Goal: Task Accomplishment & Management: Manage account settings

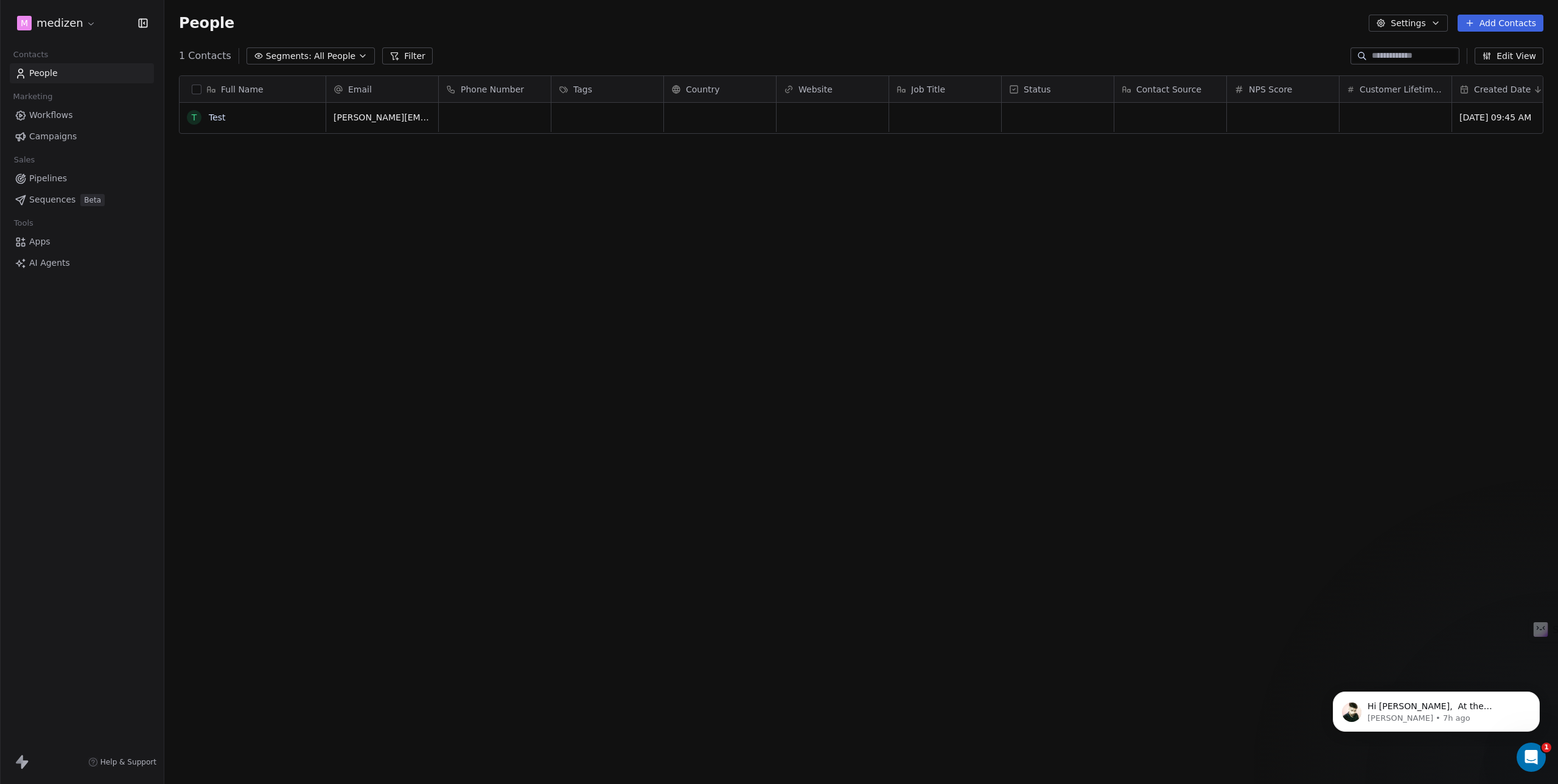
click at [83, 26] on div "How likely are you to recommend Swipe One to others? 0 1 2 3 4 5 6 7 8 9 10 Not…" at bounding box center [779, 392] width 1558 height 784
click at [70, 20] on html "m medizen Contacts People Marketing Workflows Campaigns Sales Pipelines Sequenc…" at bounding box center [779, 392] width 1558 height 784
click at [71, 217] on div "J JB Digital" at bounding box center [53, 216] width 54 height 12
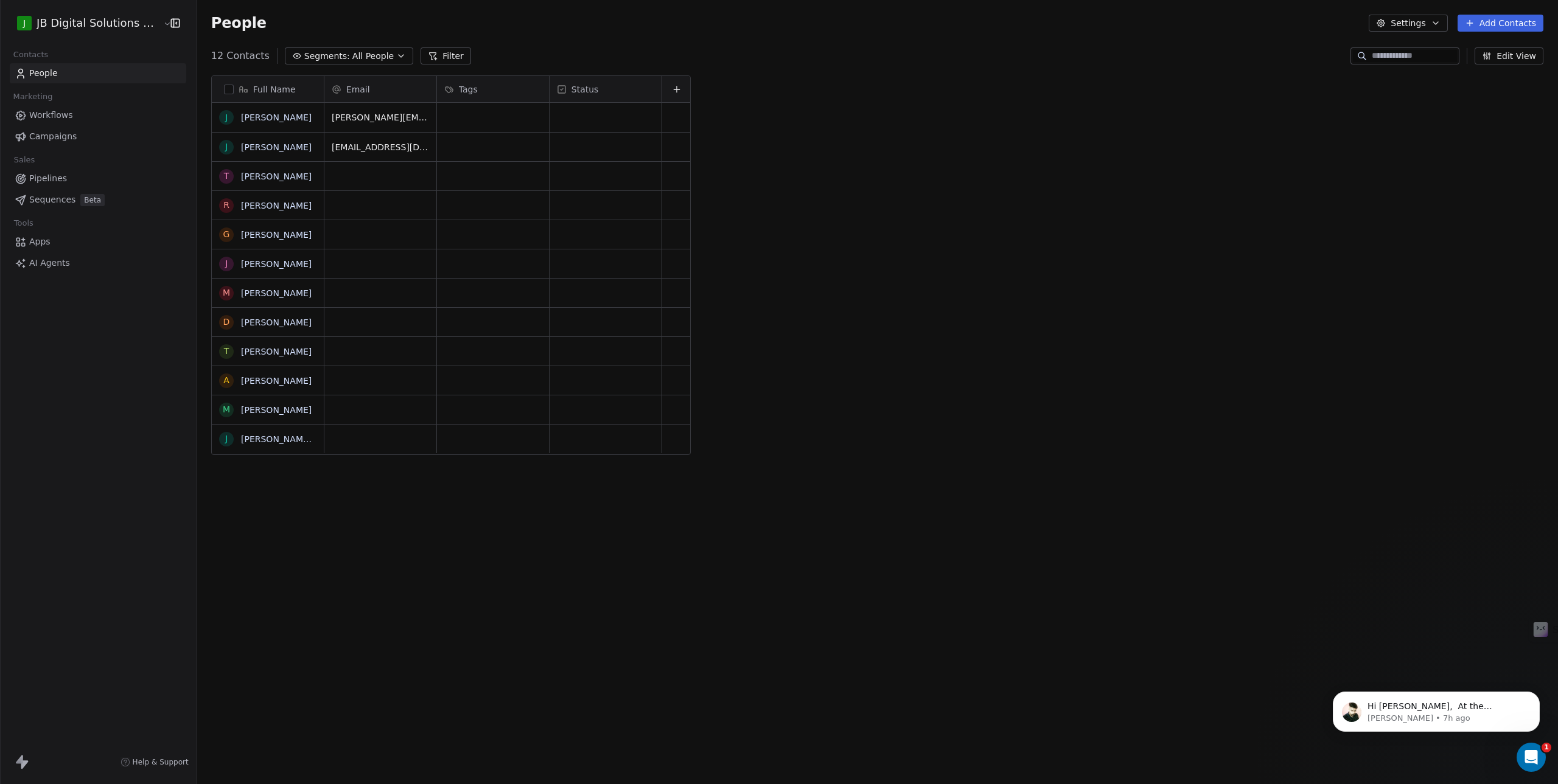
scroll to position [681, 1357]
click at [144, 22] on html "J JB Digital Solutions GmbH Contacts People Marketing Workflows Campaigns Sales…" at bounding box center [779, 392] width 1558 height 784
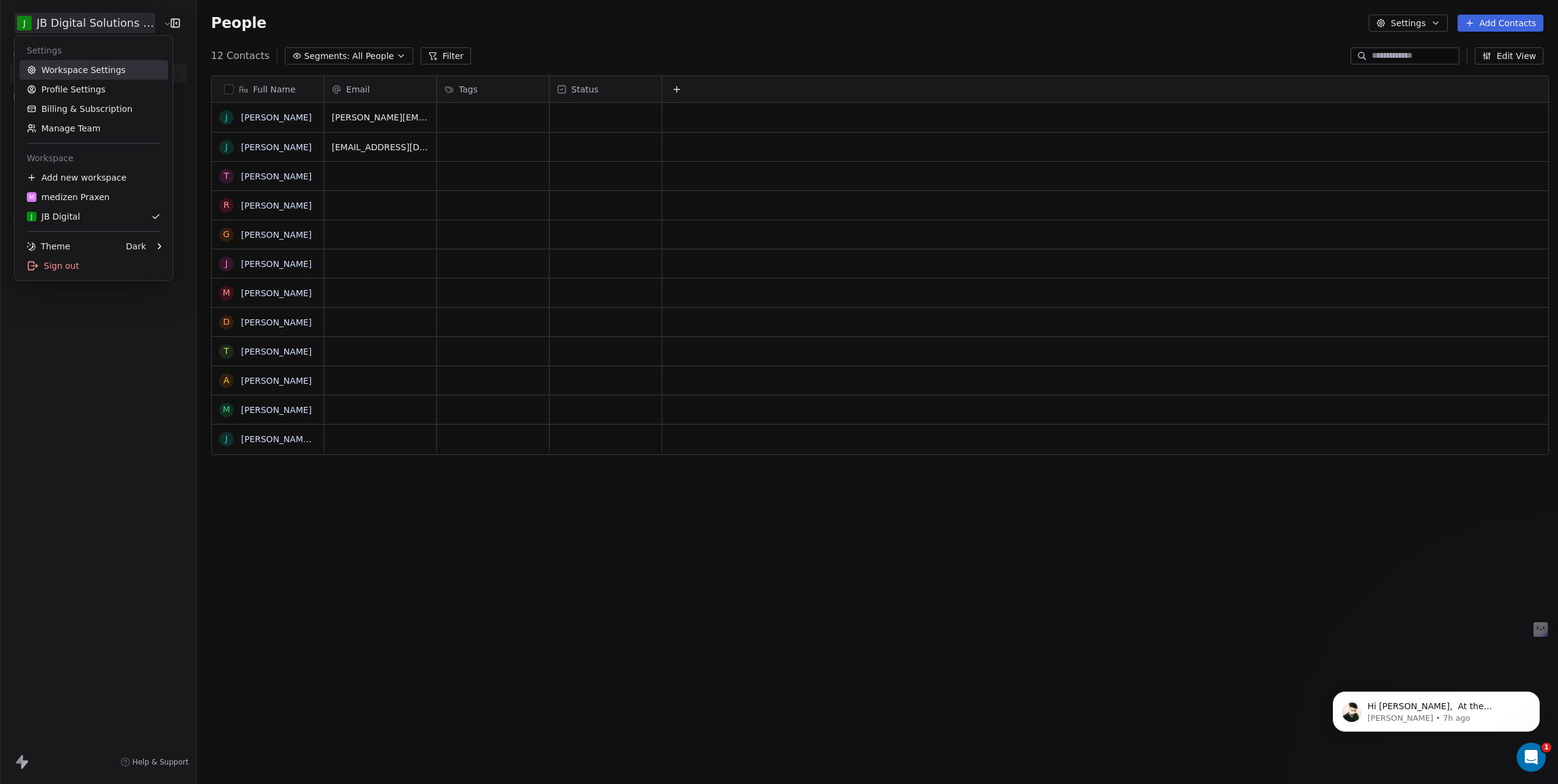
click at [93, 78] on link "Workspace Settings" at bounding box center [93, 70] width 149 height 19
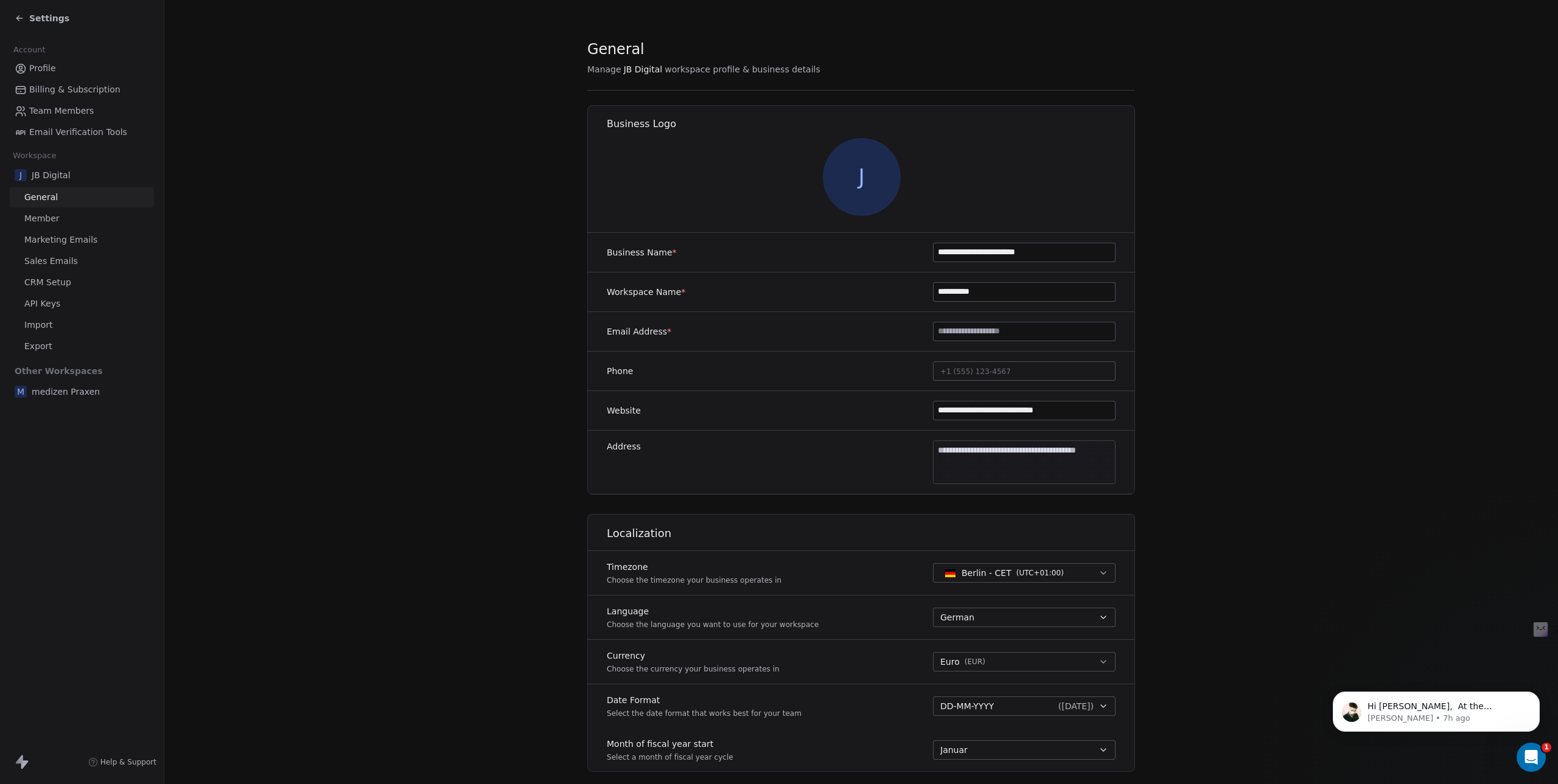
click at [44, 223] on span "Member" at bounding box center [42, 219] width 35 height 13
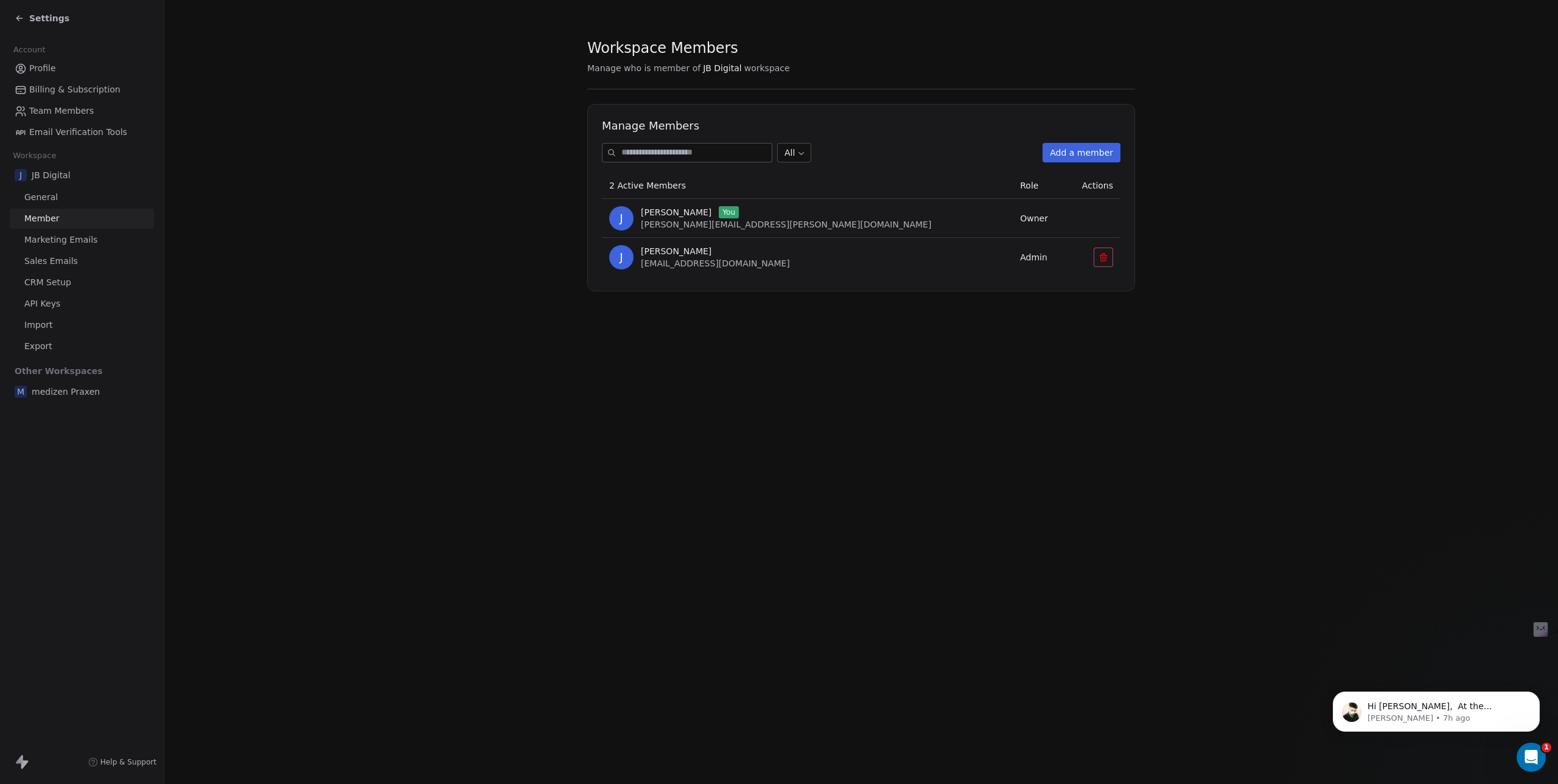
click at [50, 239] on span "Marketing Emails" at bounding box center [61, 240] width 73 height 13
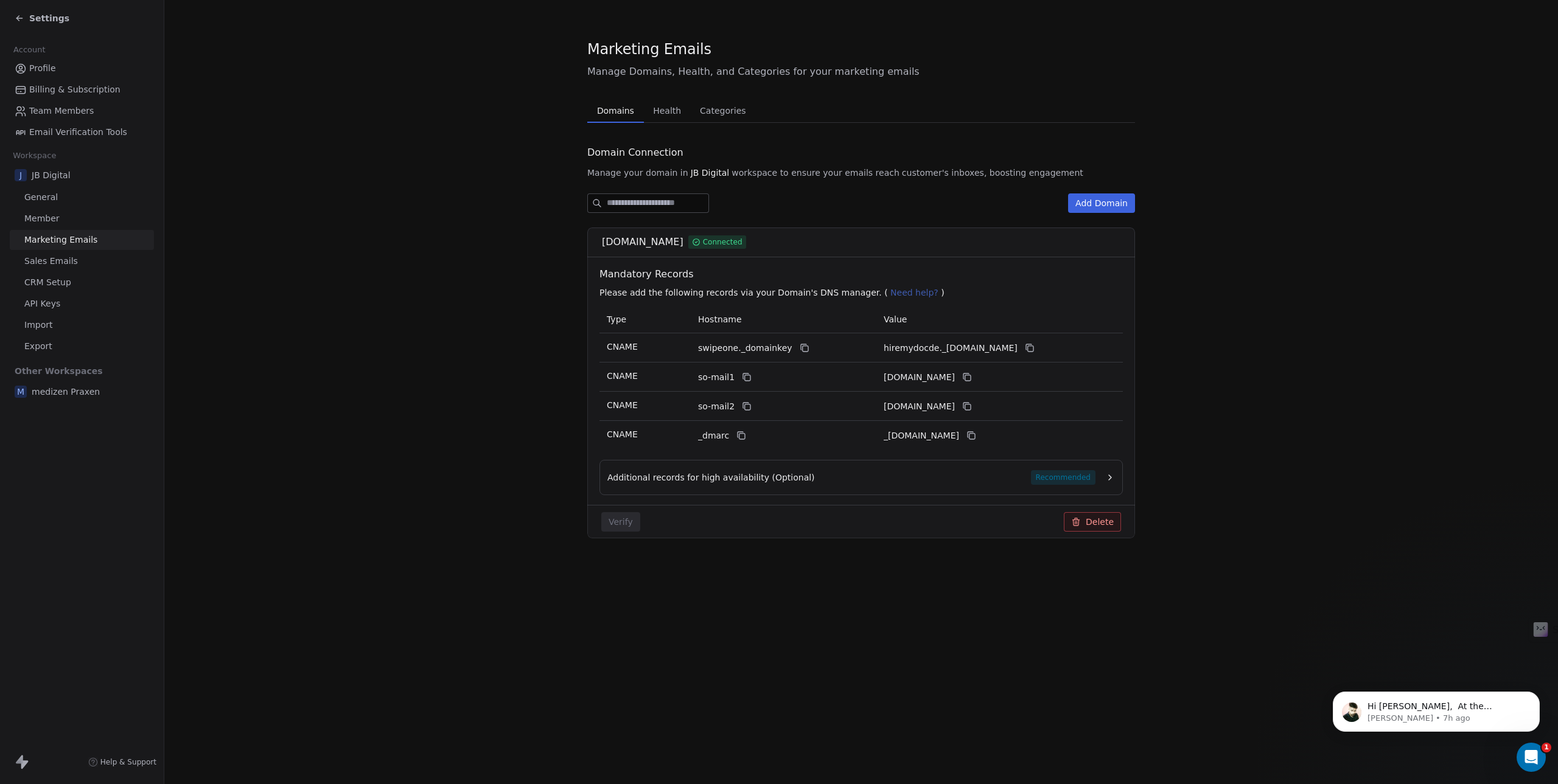
click at [27, 262] on span "Sales Emails" at bounding box center [51, 261] width 54 height 13
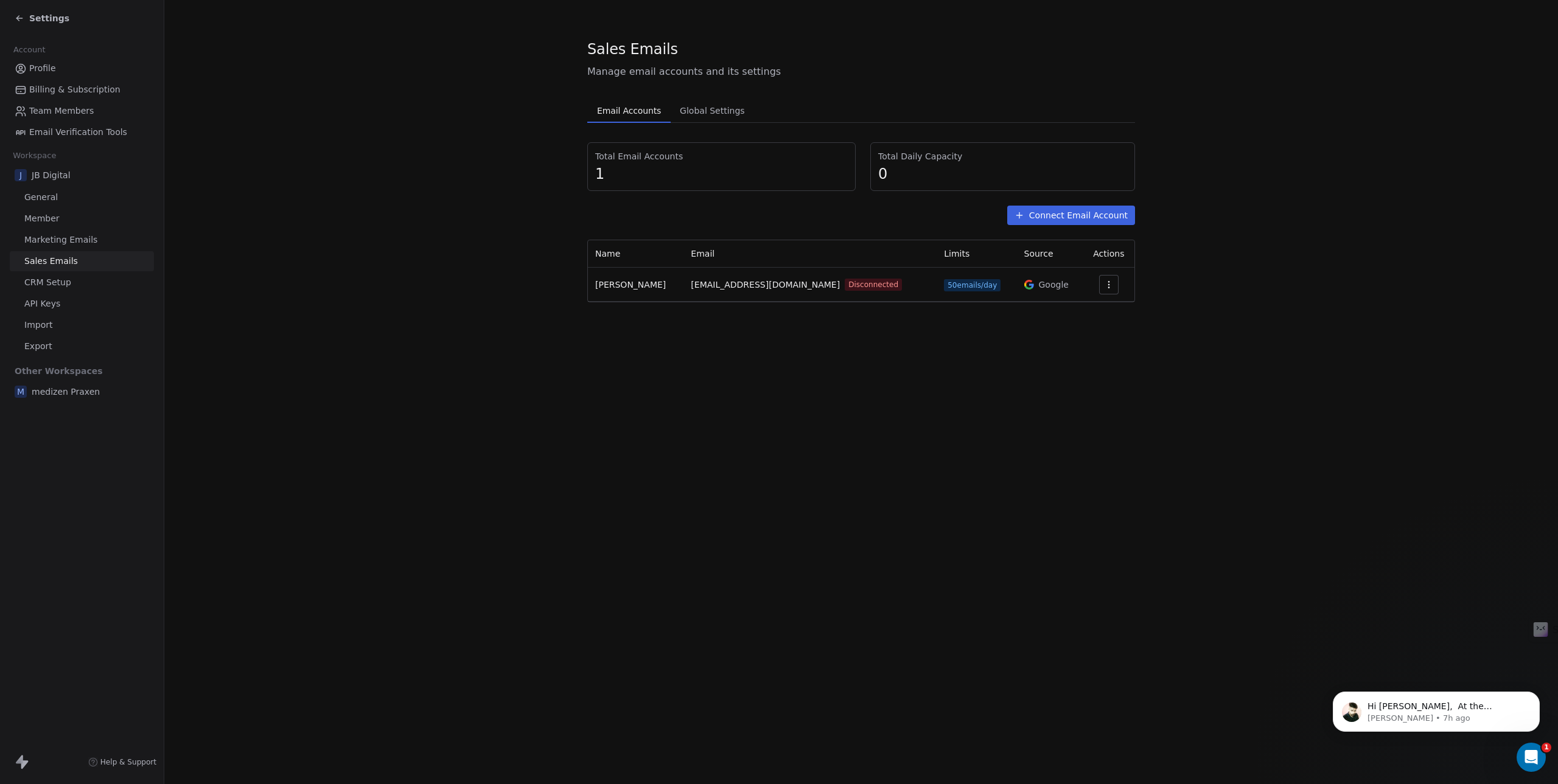
click at [720, 115] on span "Global Settings" at bounding box center [713, 111] width 75 height 17
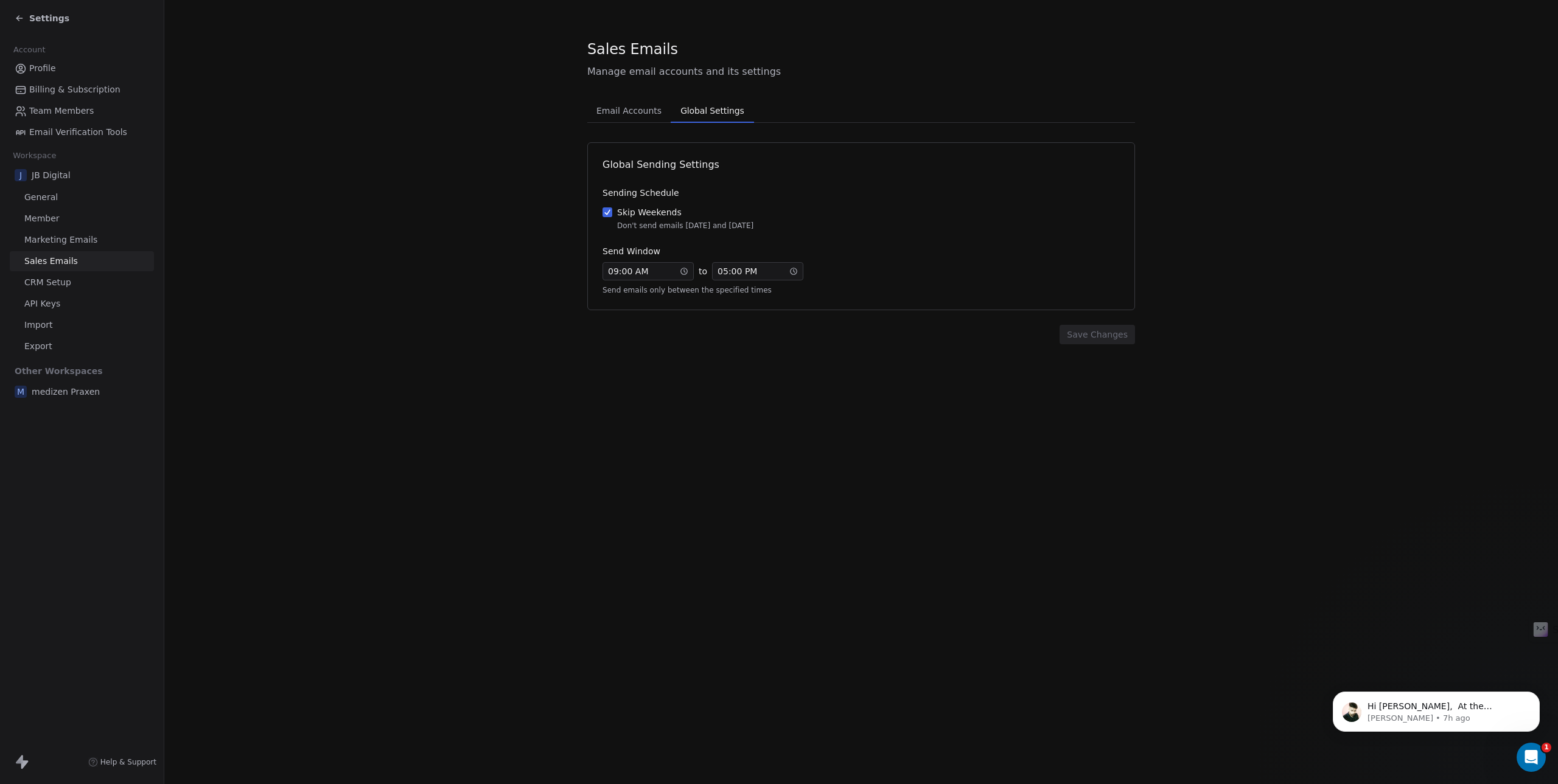
click at [616, 116] on span "Email Accounts" at bounding box center [629, 111] width 75 height 17
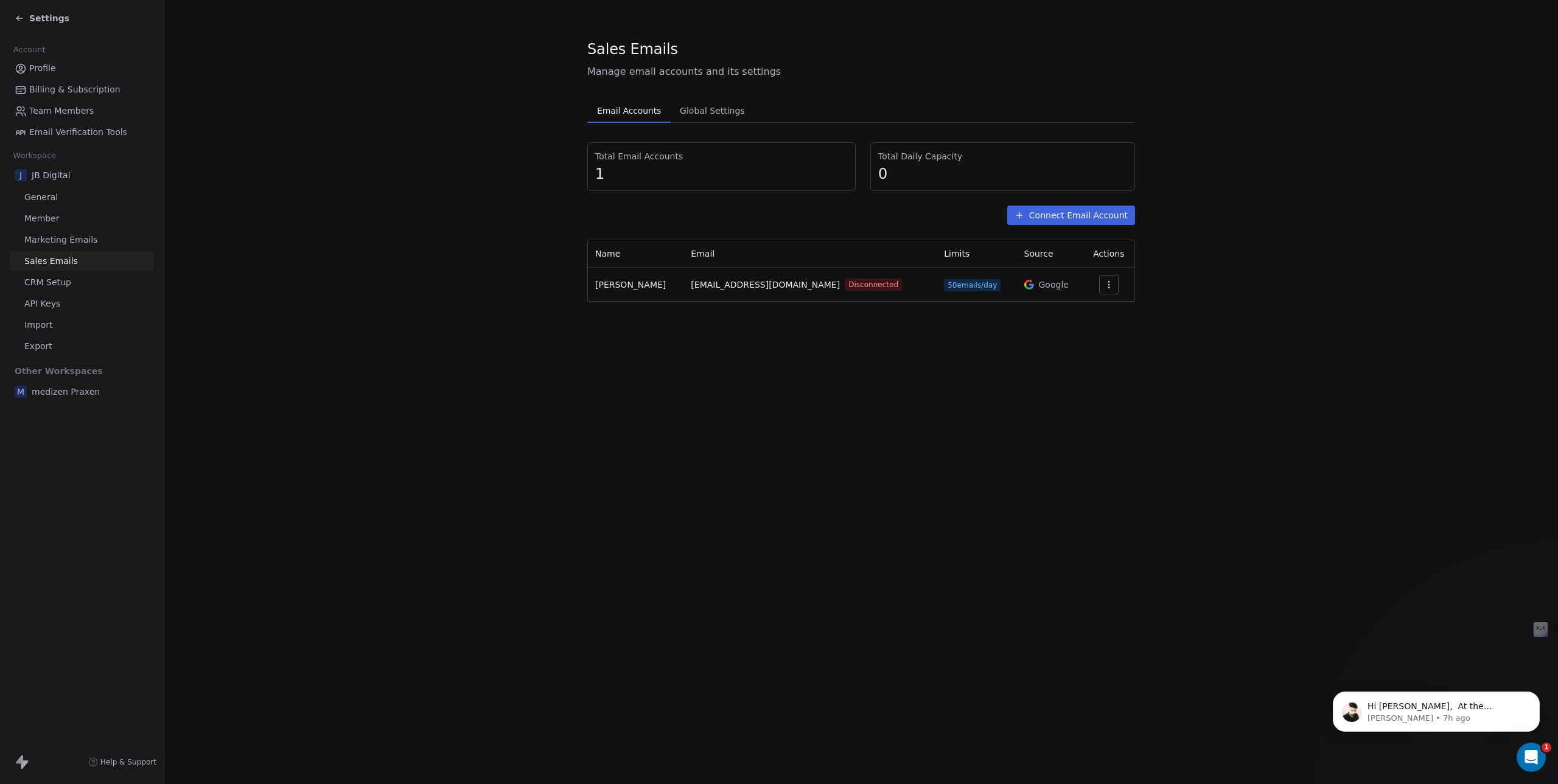
click at [50, 276] on span "CRM Setup" at bounding box center [47, 283] width 47 height 13
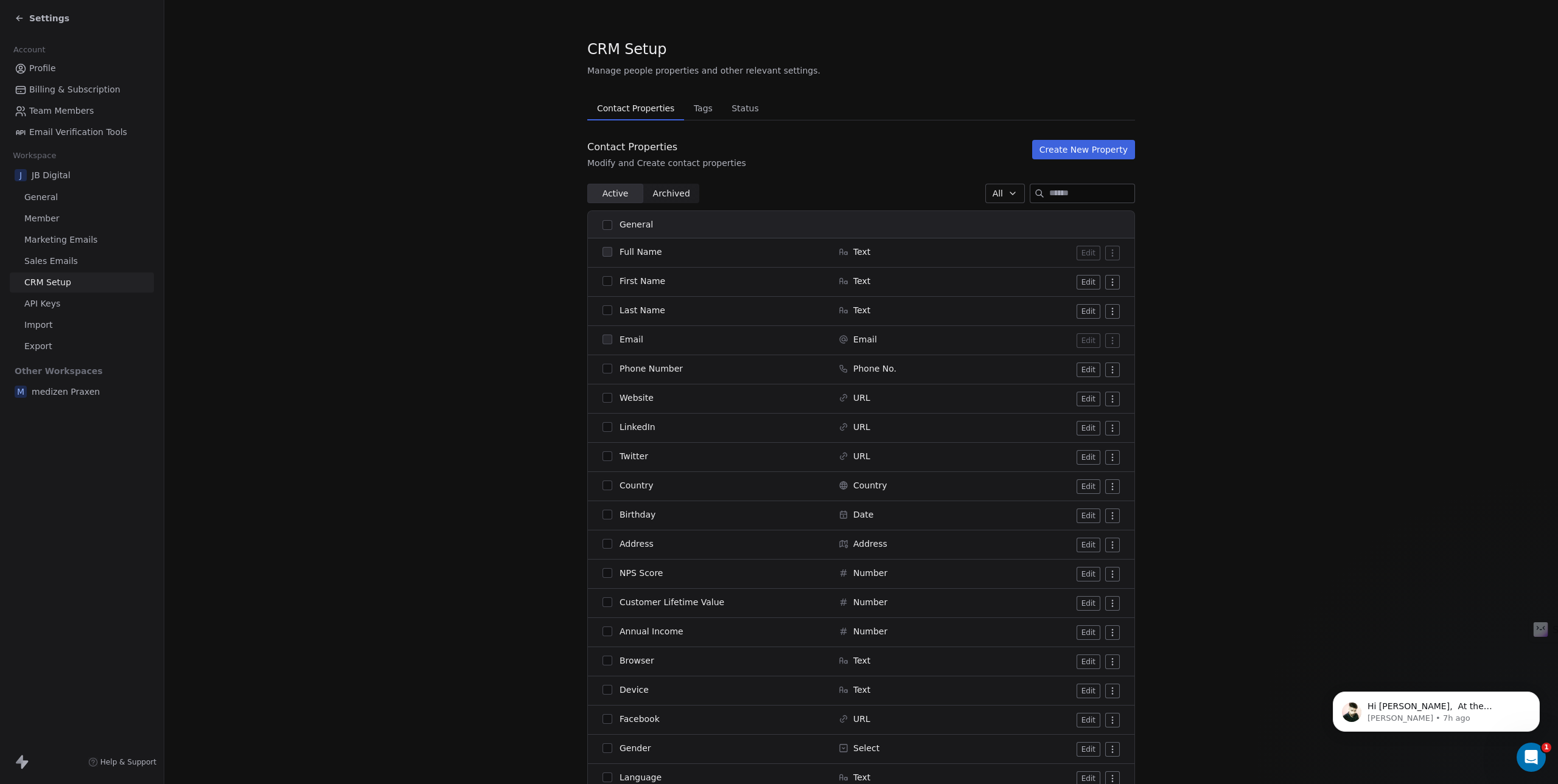
click at [41, 311] on link "API Keys" at bounding box center [82, 304] width 144 height 20
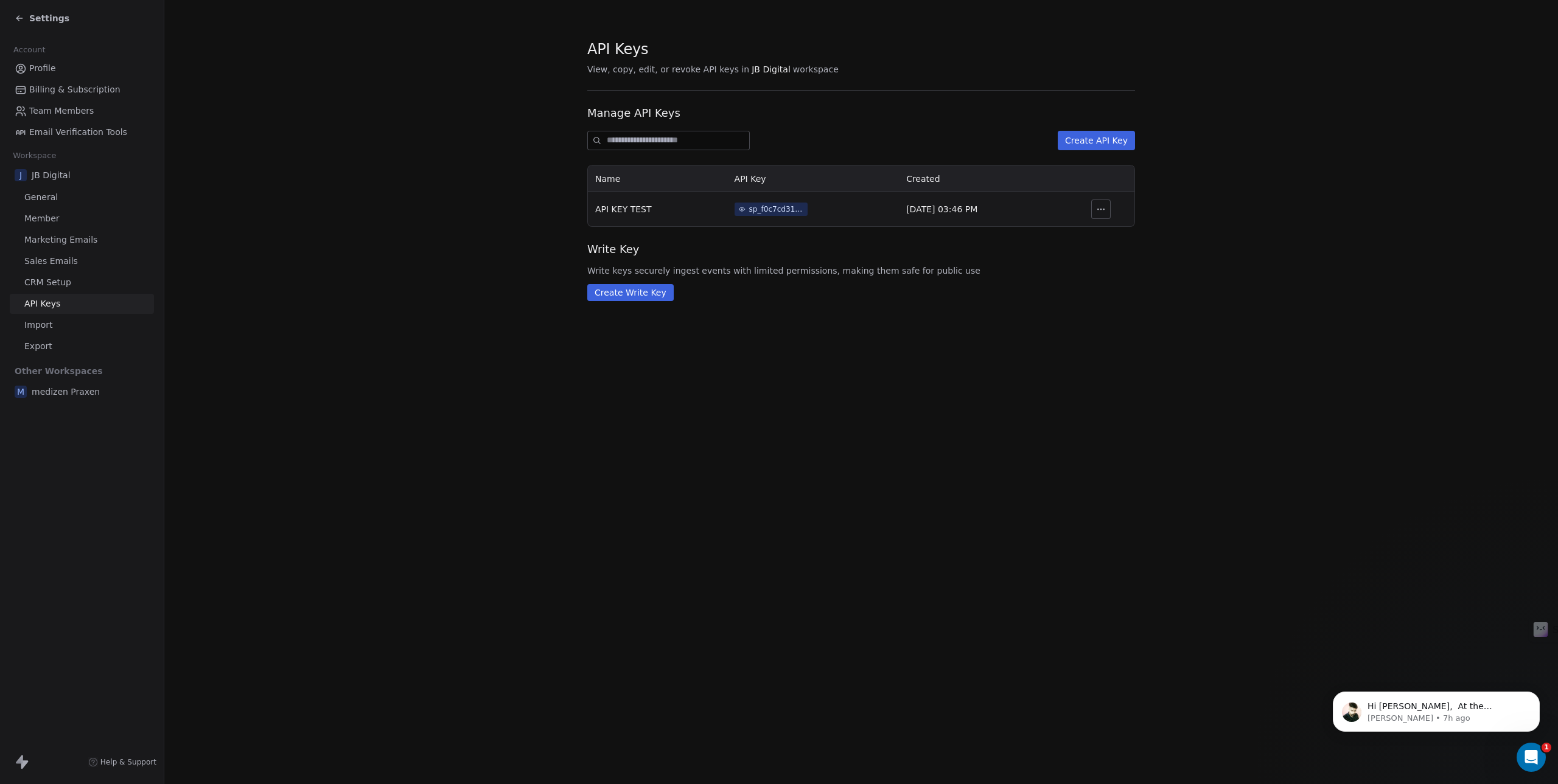
click at [27, 29] on div "Settings" at bounding box center [82, 18] width 164 height 37
click at [21, 18] on icon at bounding box center [19, 18] width 6 height 0
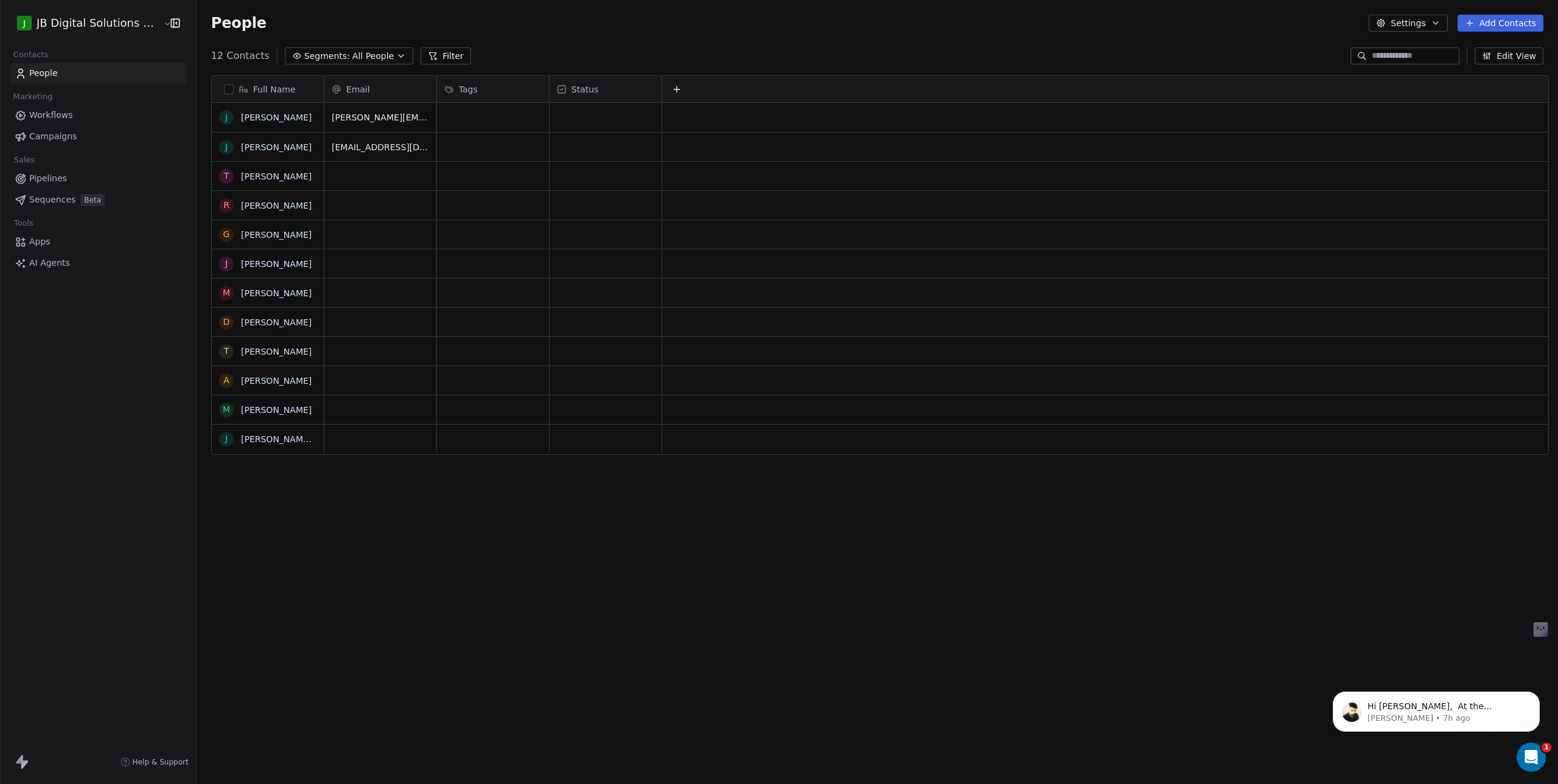
scroll to position [681, 1357]
click at [135, 27] on html "J JB Digital Solutions GmbH Contacts People Marketing Workflows Campaigns Sales…" at bounding box center [779, 392] width 1558 height 784
click at [79, 172] on div "Add new workspace" at bounding box center [93, 177] width 149 height 19
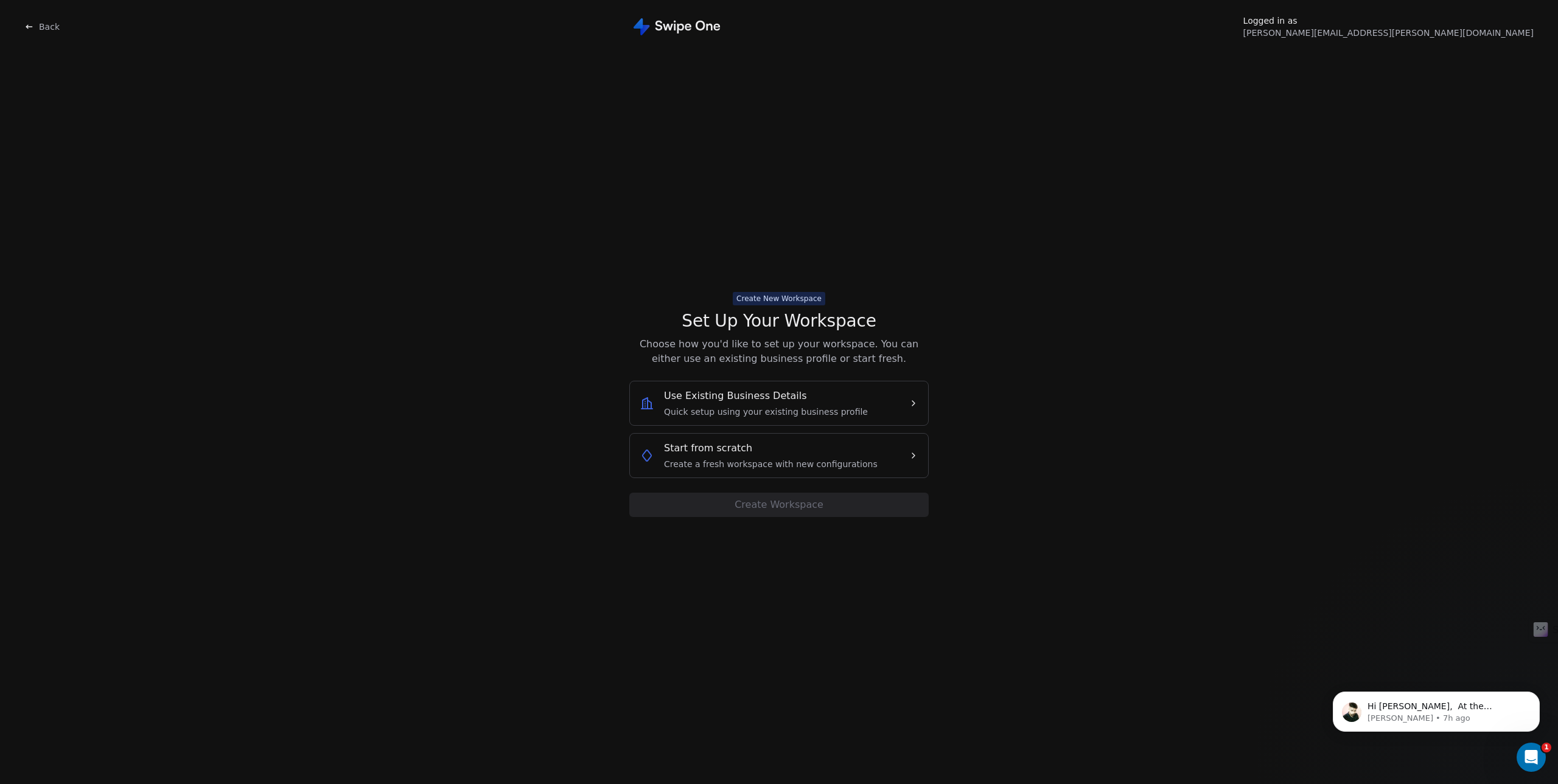
click at [897, 459] on div "Start from scratch Create a fresh workspace with new configurations" at bounding box center [769, 455] width 259 height 29
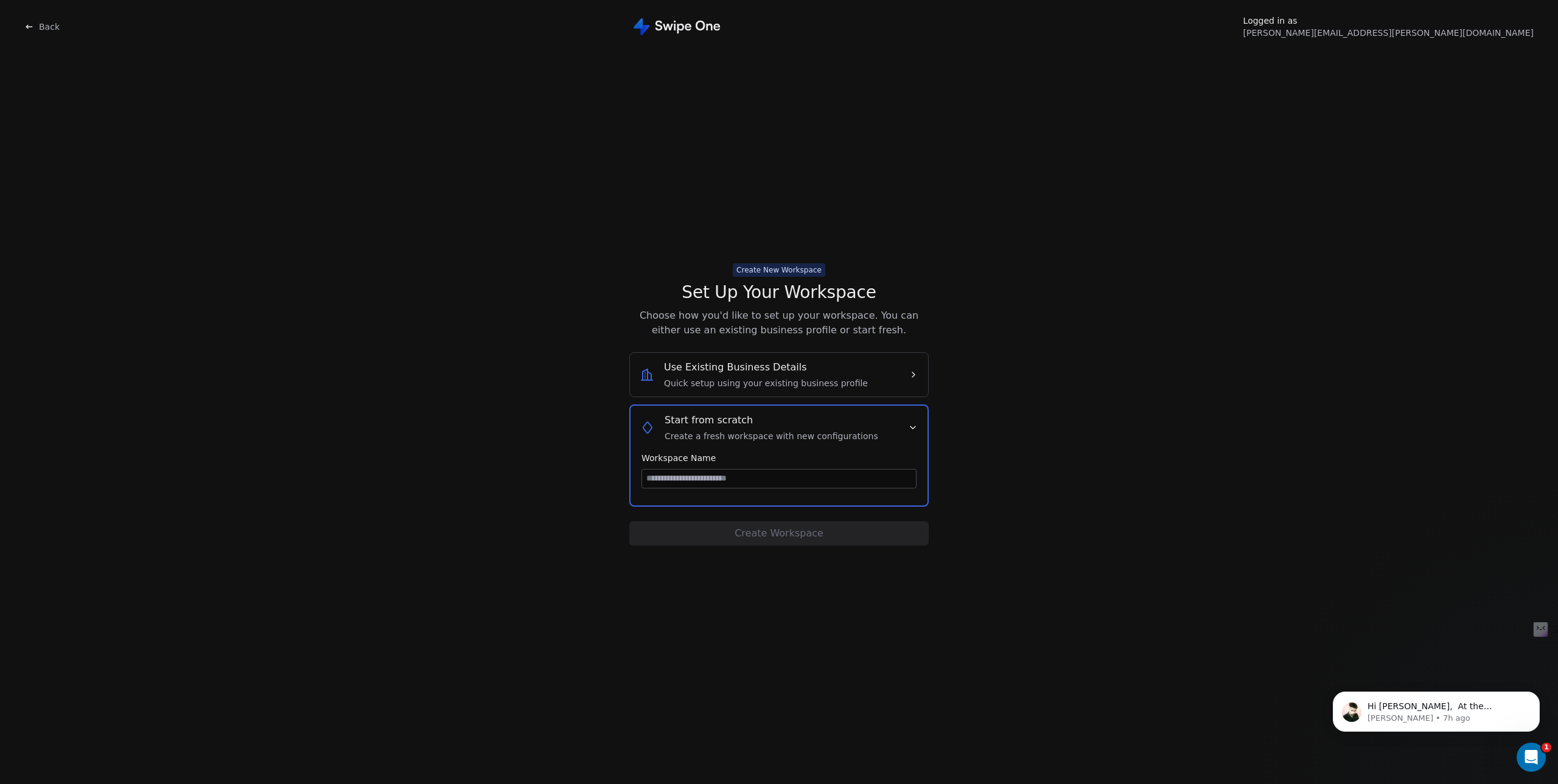
click at [713, 482] on input at bounding box center [779, 478] width 274 height 18
type input "*********"
click at [799, 531] on button "Create Workspace" at bounding box center [779, 533] width 300 height 24
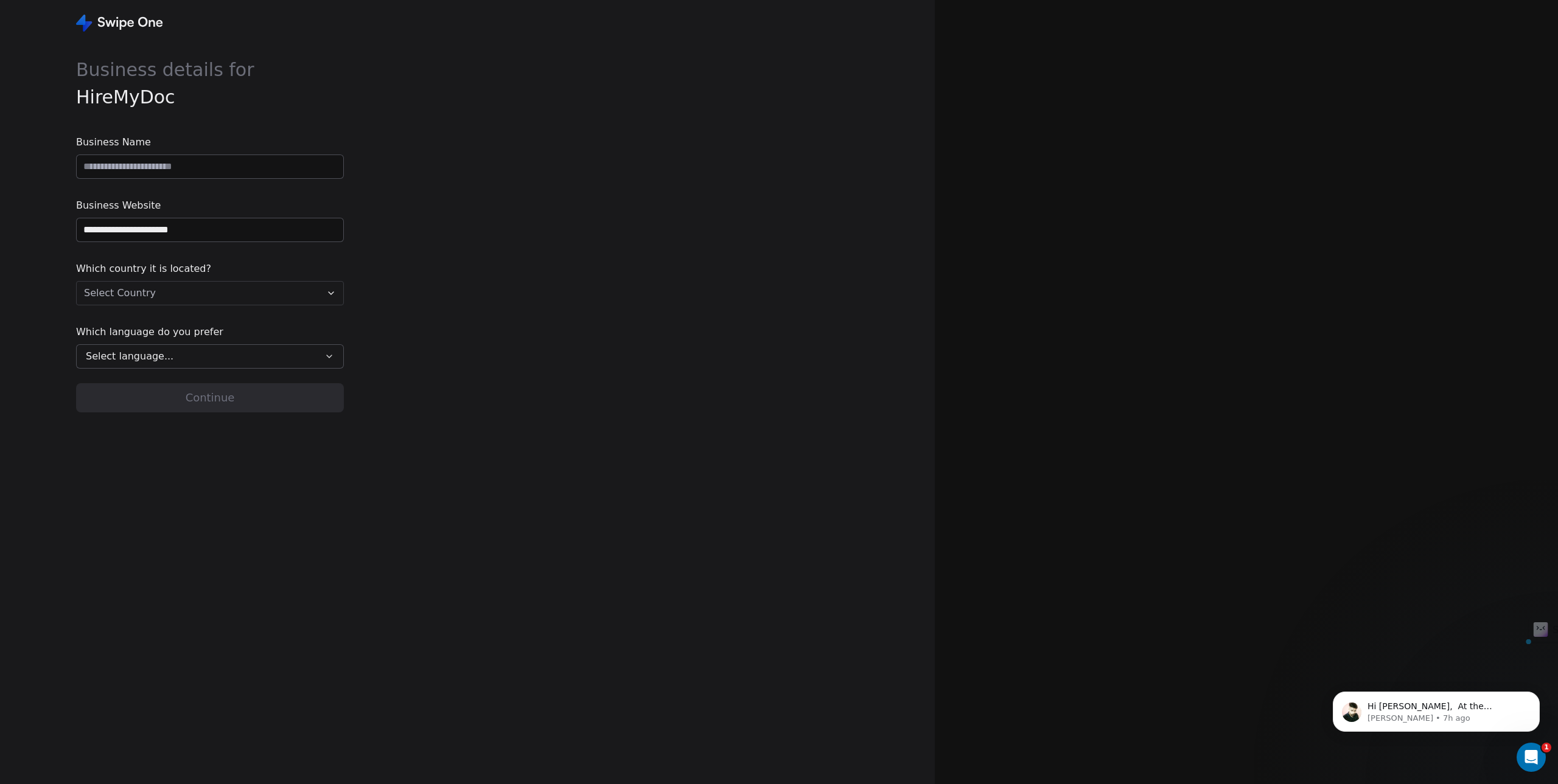
drag, startPoint x: 233, startPoint y: 232, endPoint x: 34, endPoint y: 232, distance: 199.0
click at [34, 232] on div "**********" at bounding box center [467, 392] width 935 height 784
click at [133, 229] on input "url" at bounding box center [210, 230] width 266 height 23
paste input "**********"
type input "**********"
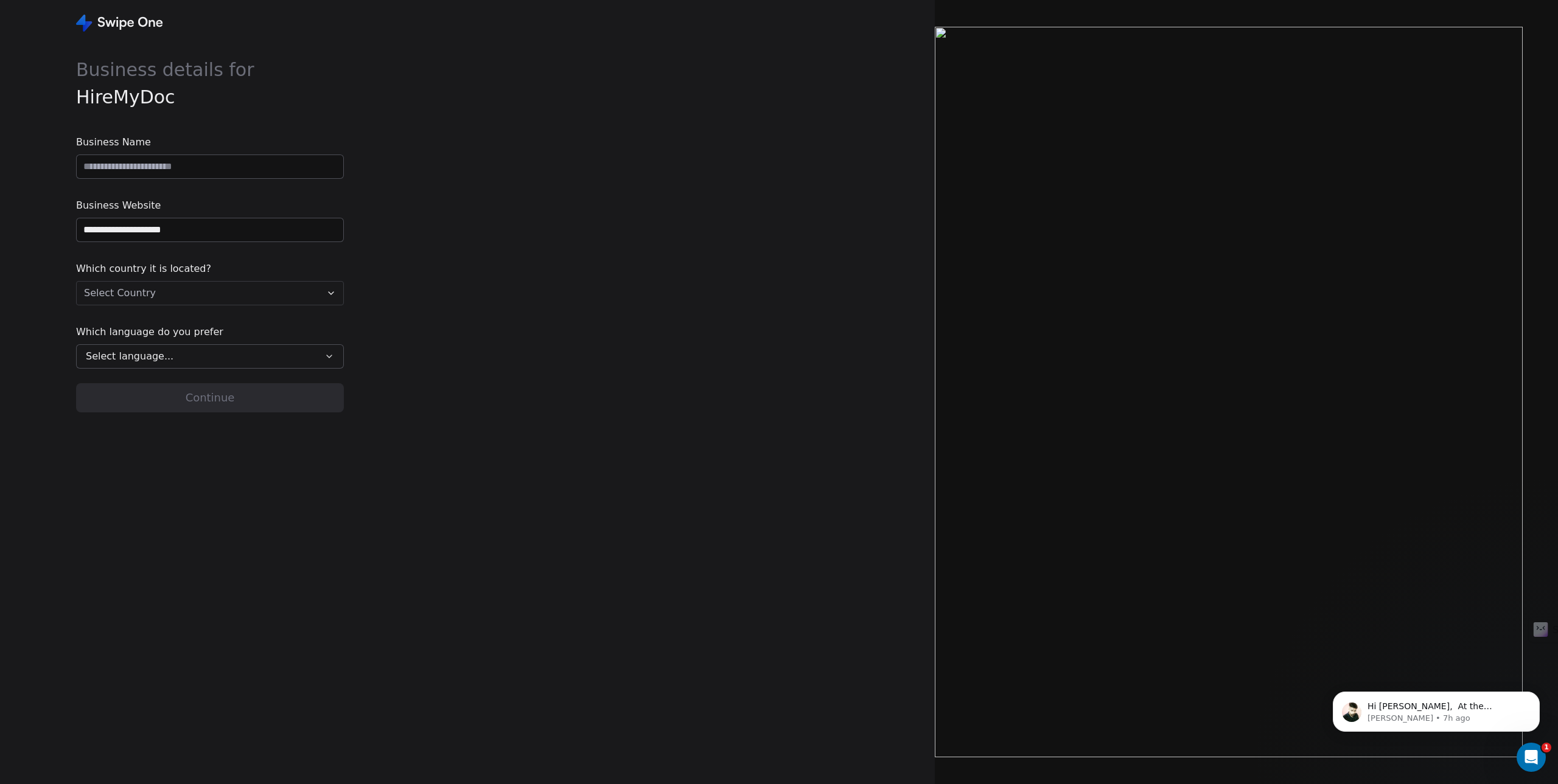
click at [463, 332] on div "**********" at bounding box center [467, 392] width 935 height 784
click at [205, 291] on html "**********" at bounding box center [779, 392] width 1558 height 784
type input "***"
click at [148, 347] on div "[GEOGRAPHIC_DATA]" at bounding box center [159, 352] width 90 height 12
click at [185, 167] on input at bounding box center [210, 167] width 266 height 23
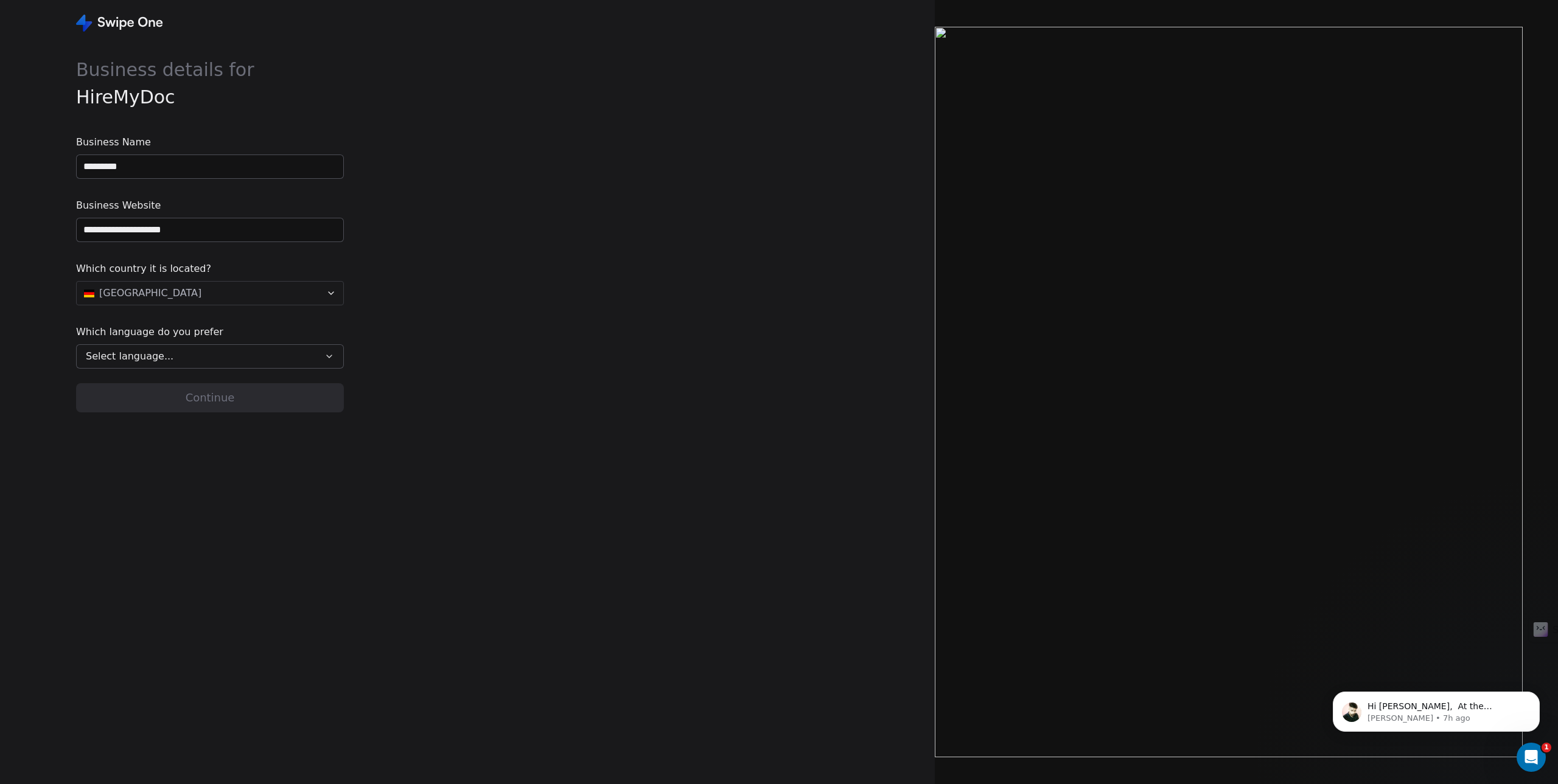
type input "*********"
click at [261, 353] on div "Select language..." at bounding box center [201, 356] width 231 height 14
type input "*"
click at [119, 434] on span "German" at bounding box center [106, 431] width 34 height 13
click at [508, 393] on div "**********" at bounding box center [467, 392] width 935 height 784
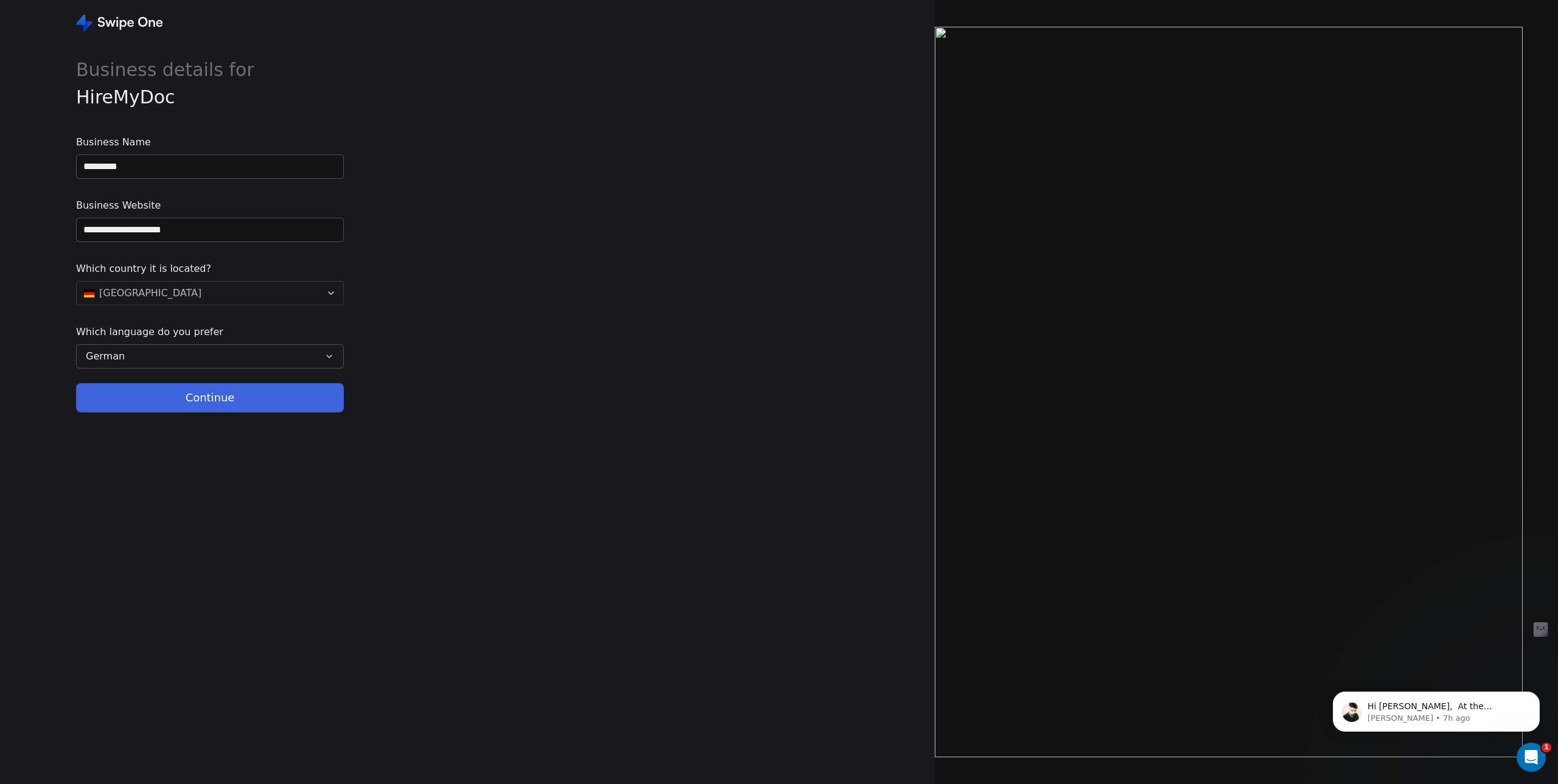
click at [190, 406] on button "Continue" at bounding box center [210, 398] width 268 height 29
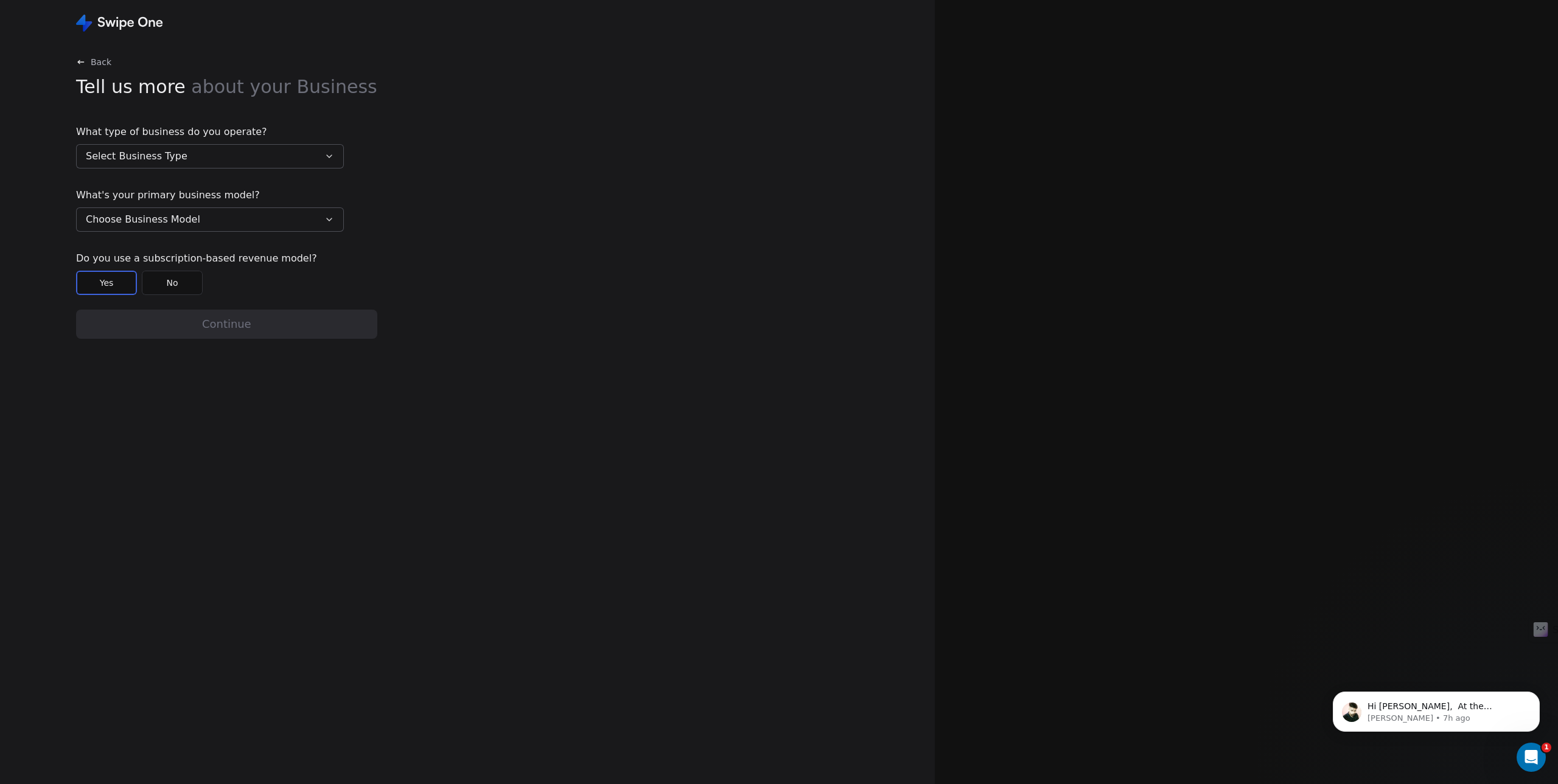
click at [134, 153] on span "Select Business Type" at bounding box center [136, 157] width 101 height 14
click at [151, 223] on span "Agency or Consultancy" at bounding box center [138, 225] width 98 height 13
click at [149, 221] on span "Choose Business Model" at bounding box center [142, 220] width 114 height 14
click at [162, 249] on span "Business to Business (B2B)" at bounding box center [147, 250] width 116 height 13
click at [180, 291] on button "No" at bounding box center [172, 283] width 61 height 24
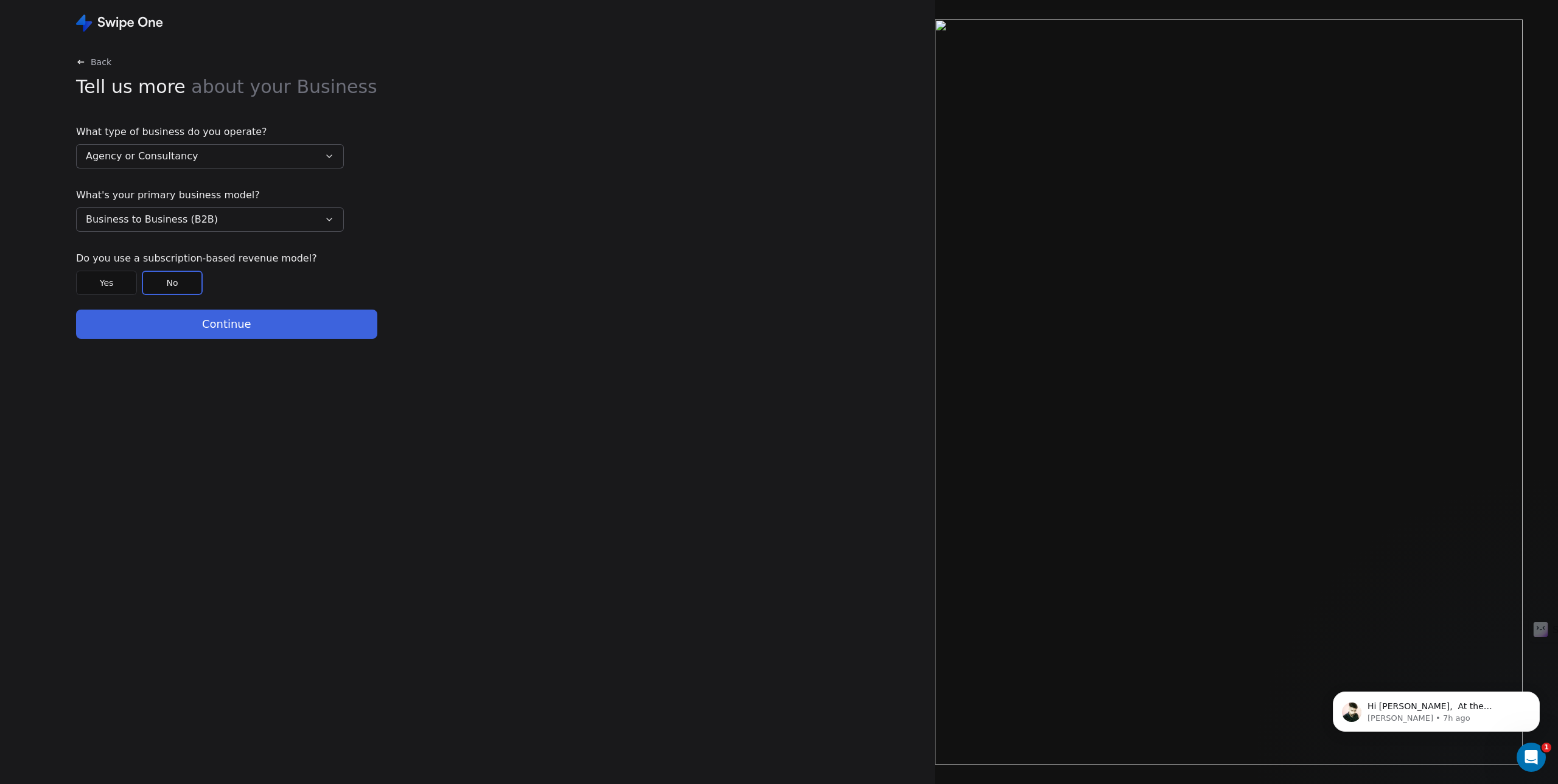
click at [216, 337] on button "Continue" at bounding box center [226, 324] width 301 height 29
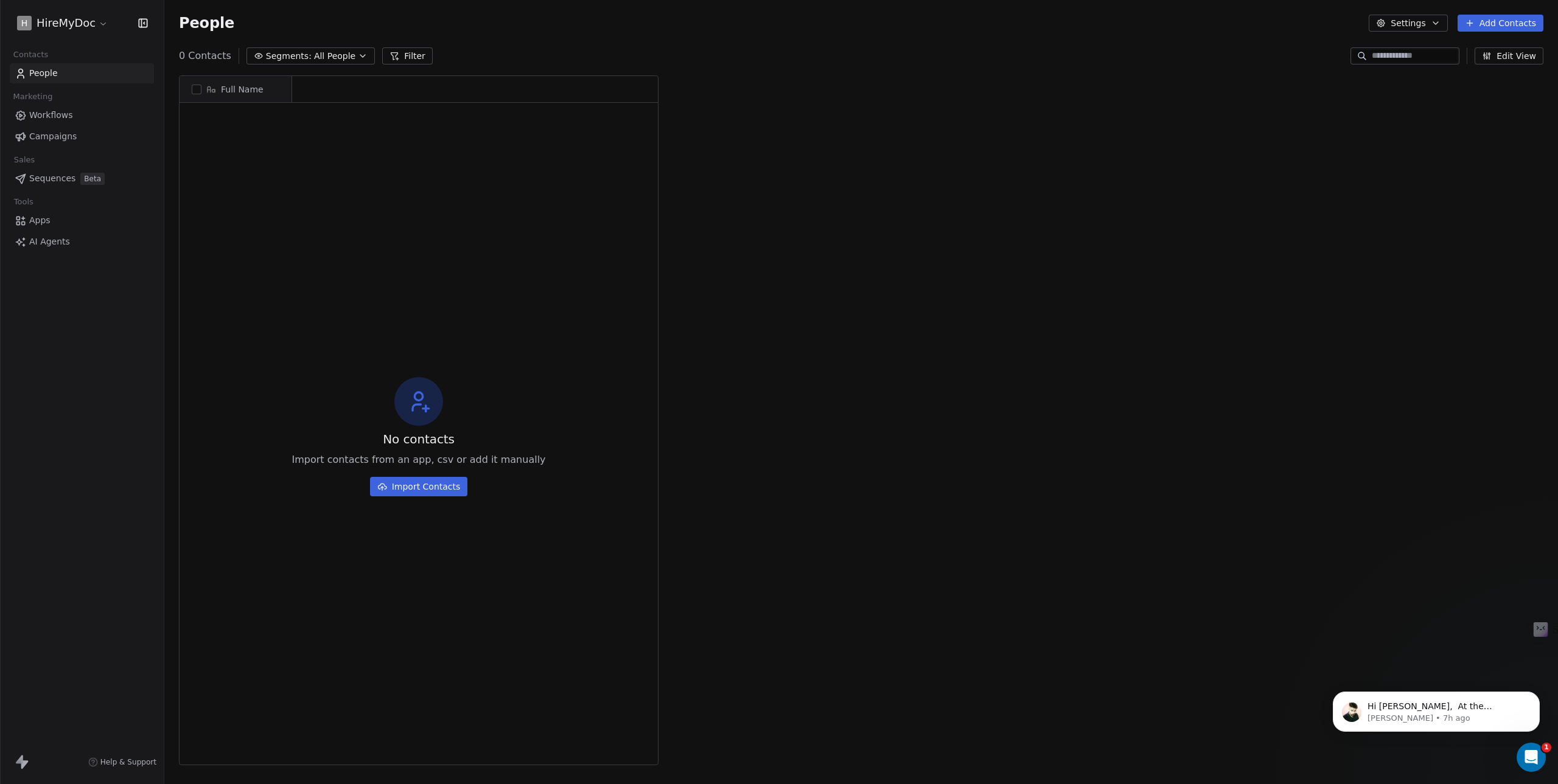
scroll to position [681, 1384]
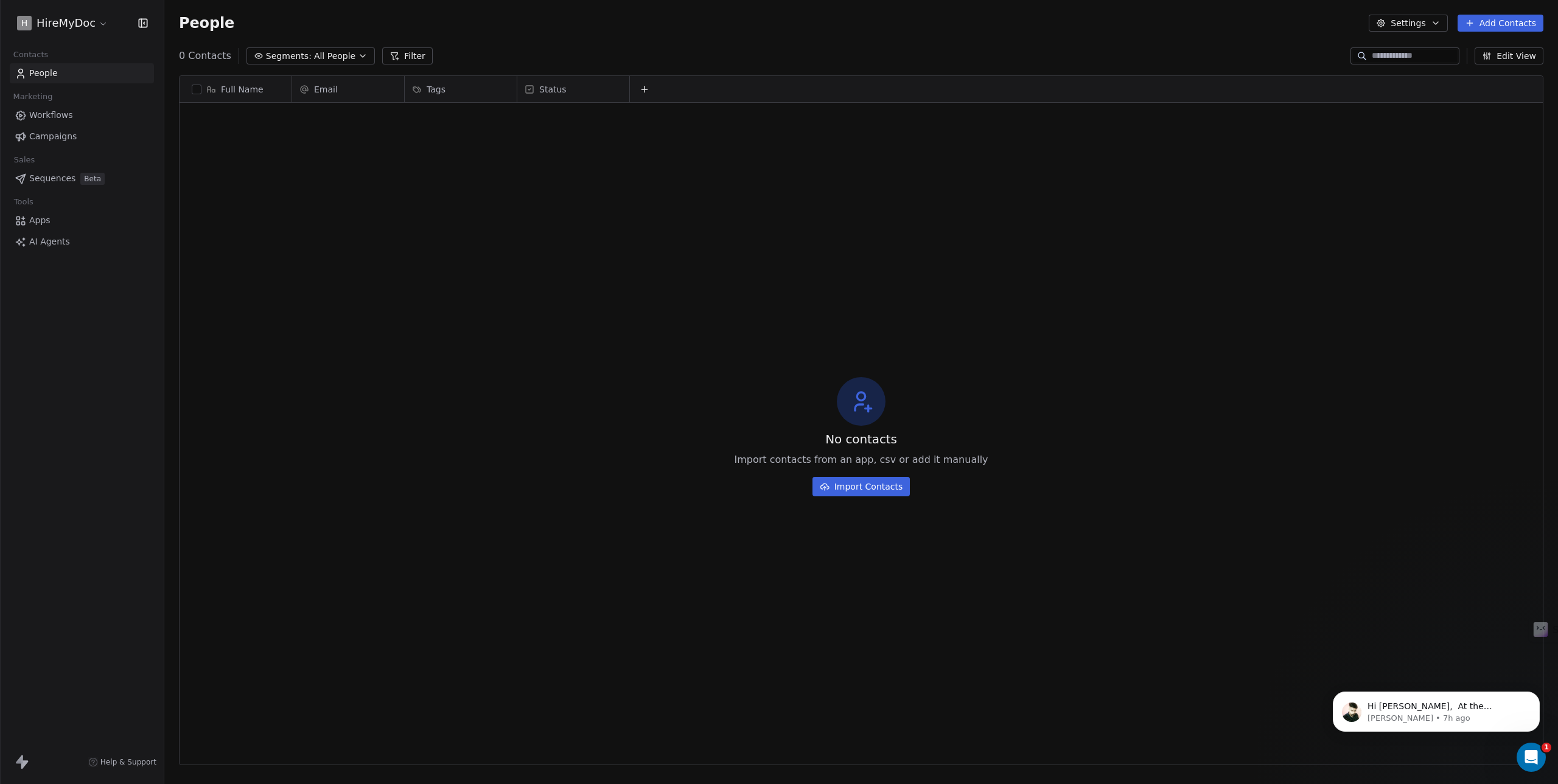
click at [1403, 22] on button "Settings" at bounding box center [1407, 23] width 78 height 17
click at [83, 22] on html "H HireMyDoc Contacts People Marketing Workflows Campaigns Sales Sequences Beta …" at bounding box center [779, 392] width 1558 height 784
click at [94, 23] on html "H HireMyDoc Contacts People Marketing Workflows Campaigns Sales Sequences Beta …" at bounding box center [779, 392] width 1558 height 784
click at [67, 132] on link "Manage Team" at bounding box center [93, 128] width 149 height 19
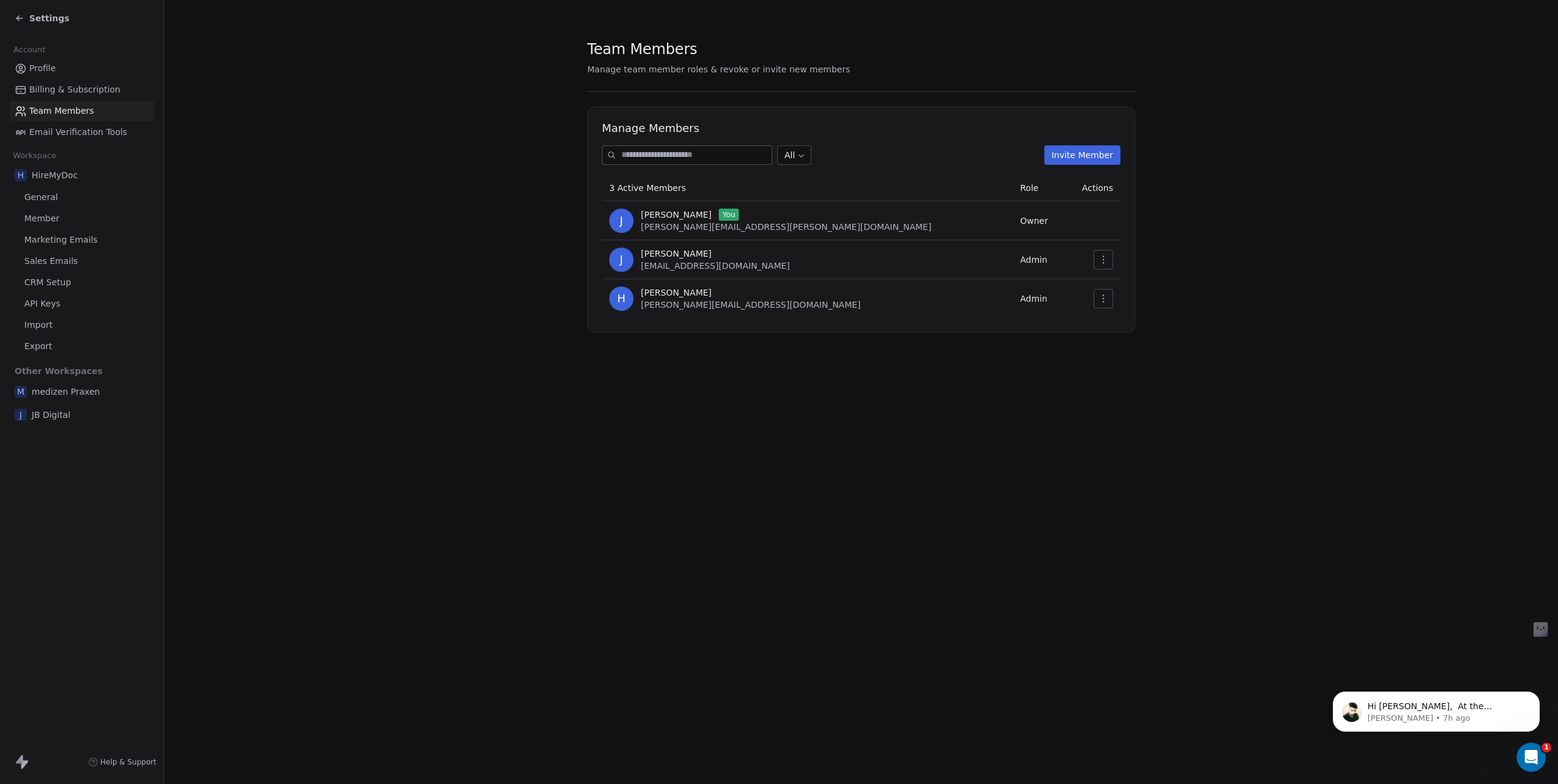
click at [43, 197] on span "General" at bounding box center [41, 197] width 34 height 13
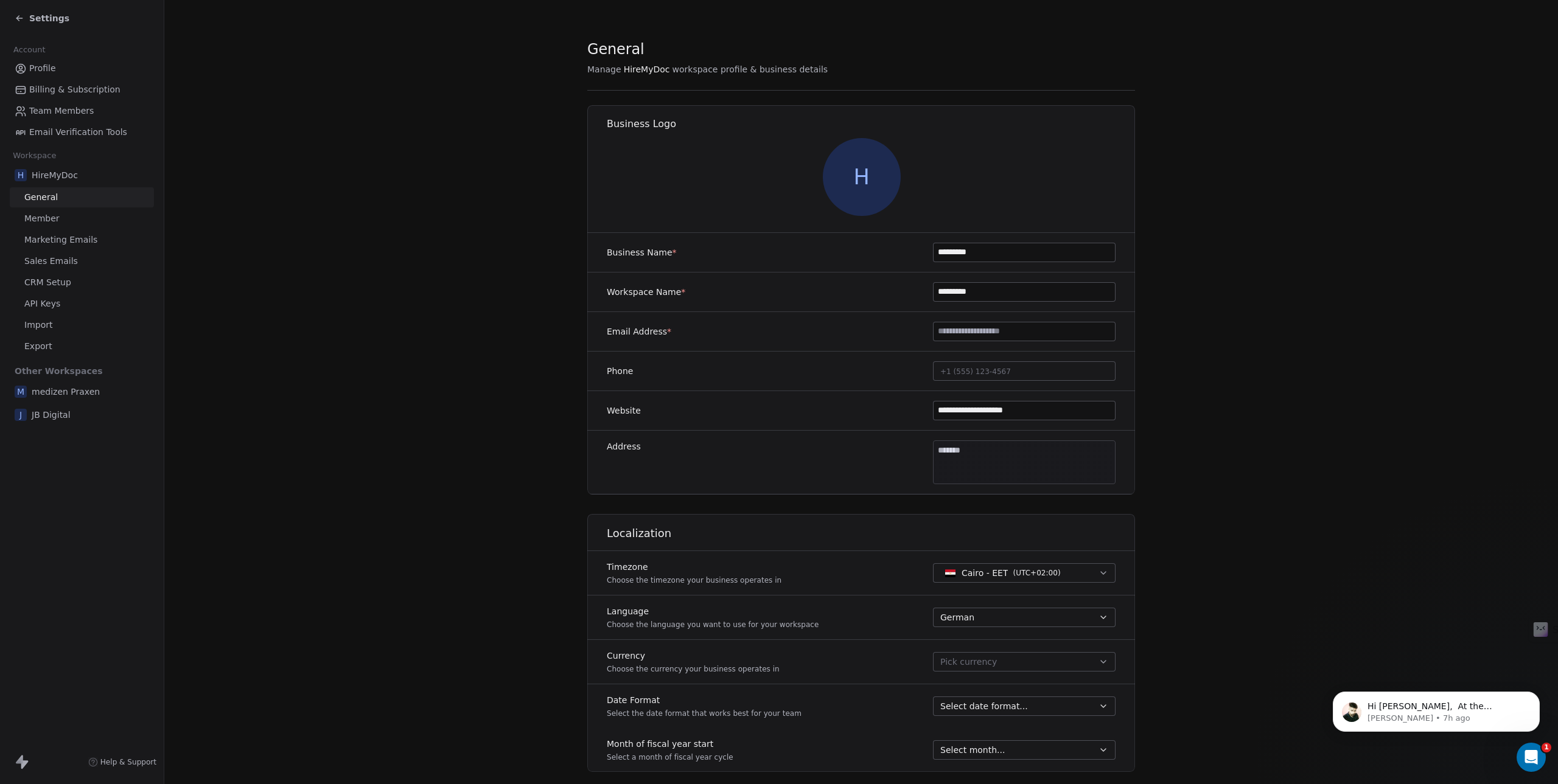
click at [43, 222] on span "Member" at bounding box center [42, 219] width 35 height 13
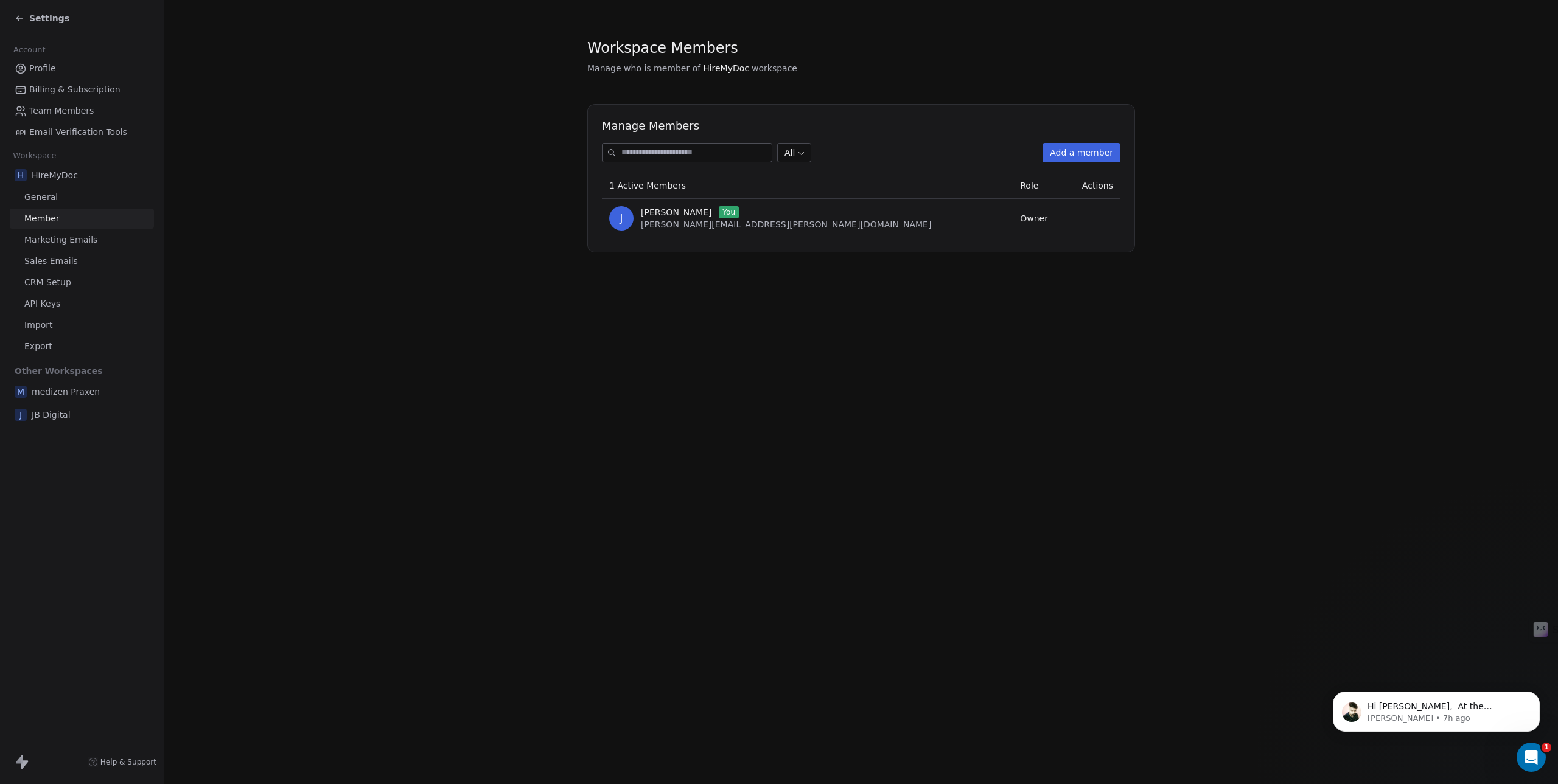
click at [1071, 158] on button "Add a member" at bounding box center [1081, 152] width 78 height 19
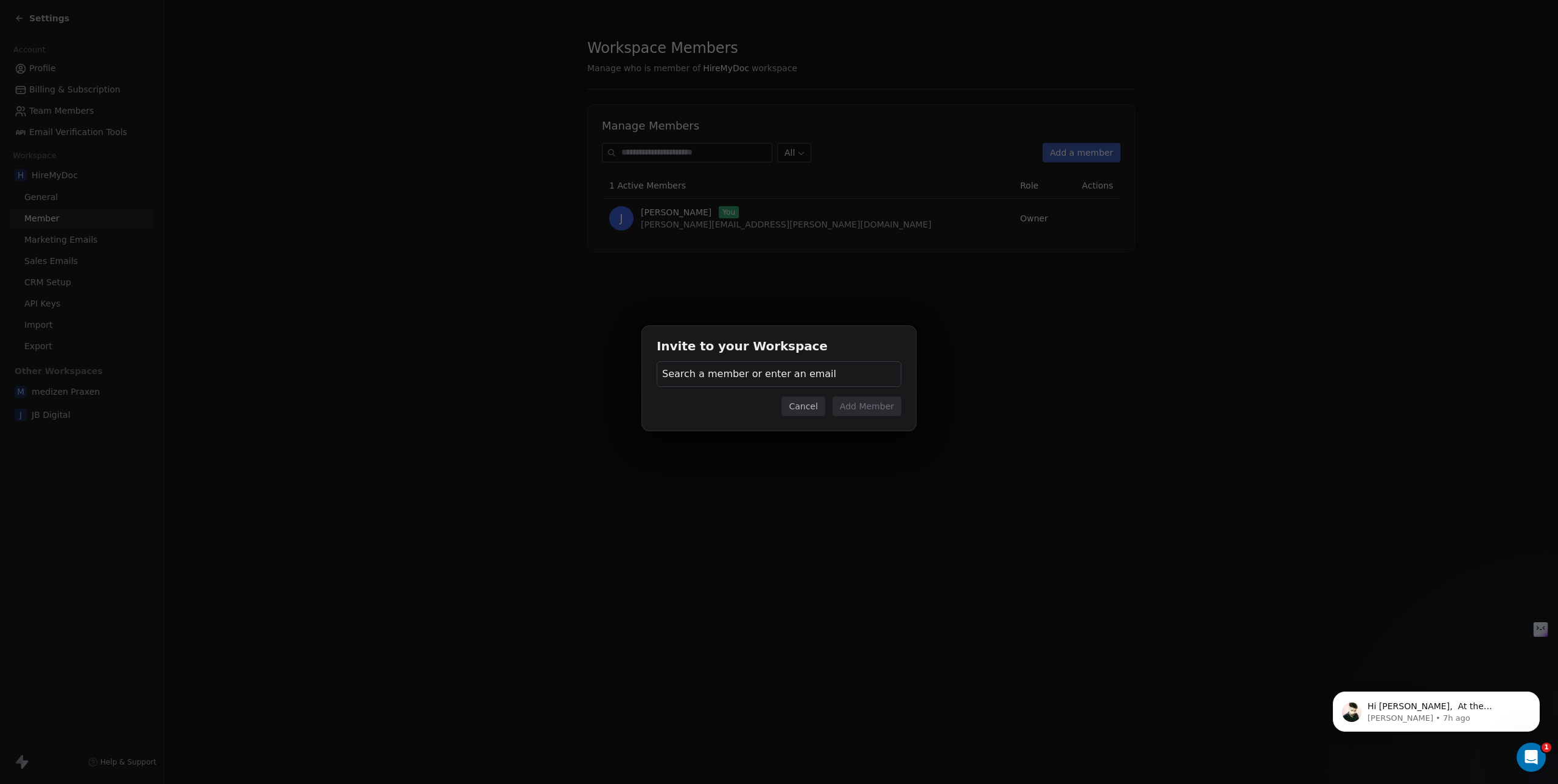
click at [696, 368] on span "Search a member or enter an email" at bounding box center [749, 374] width 174 height 14
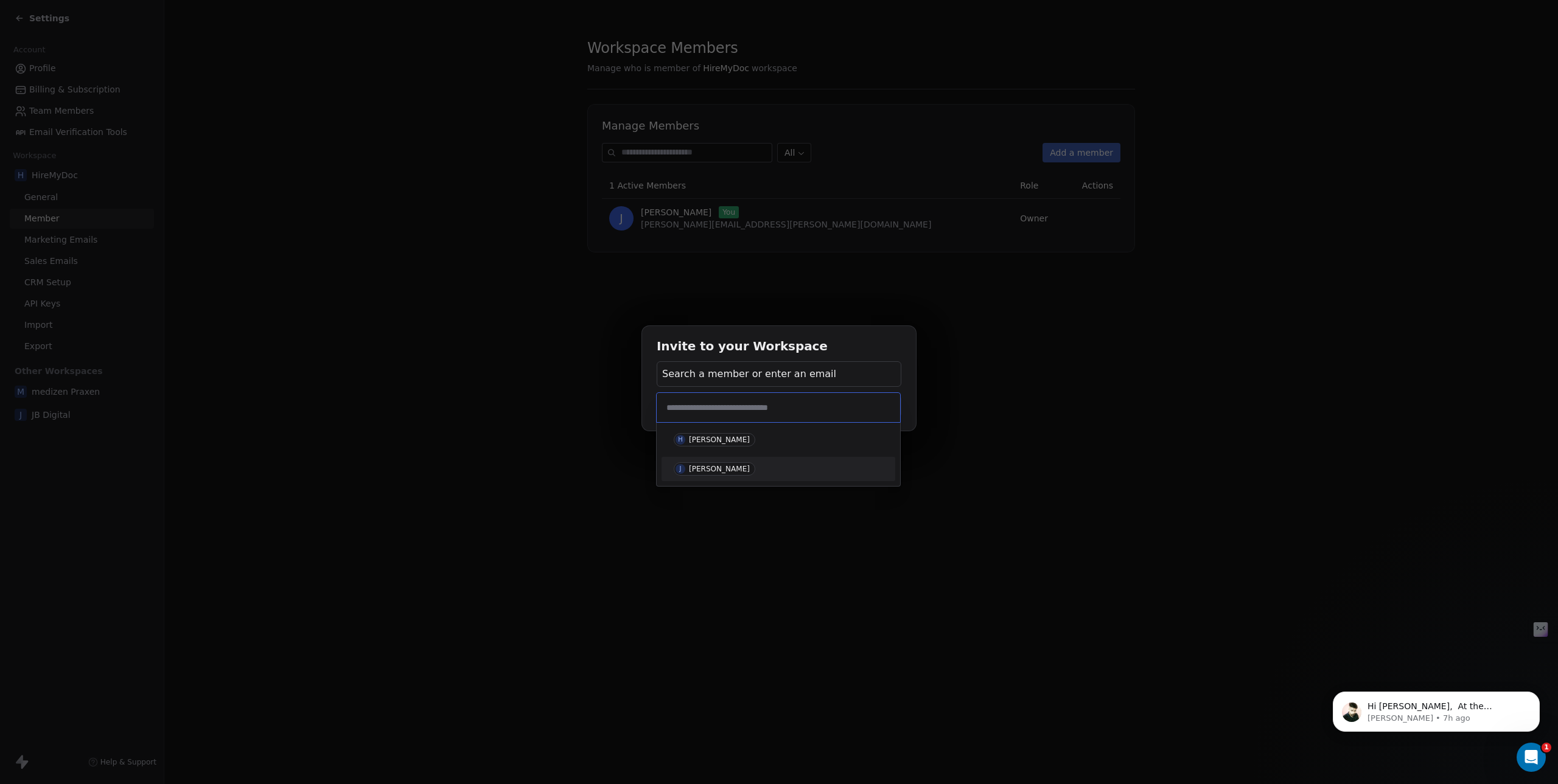
click at [735, 476] on div "J Junis Balaom" at bounding box center [779, 469] width 224 height 19
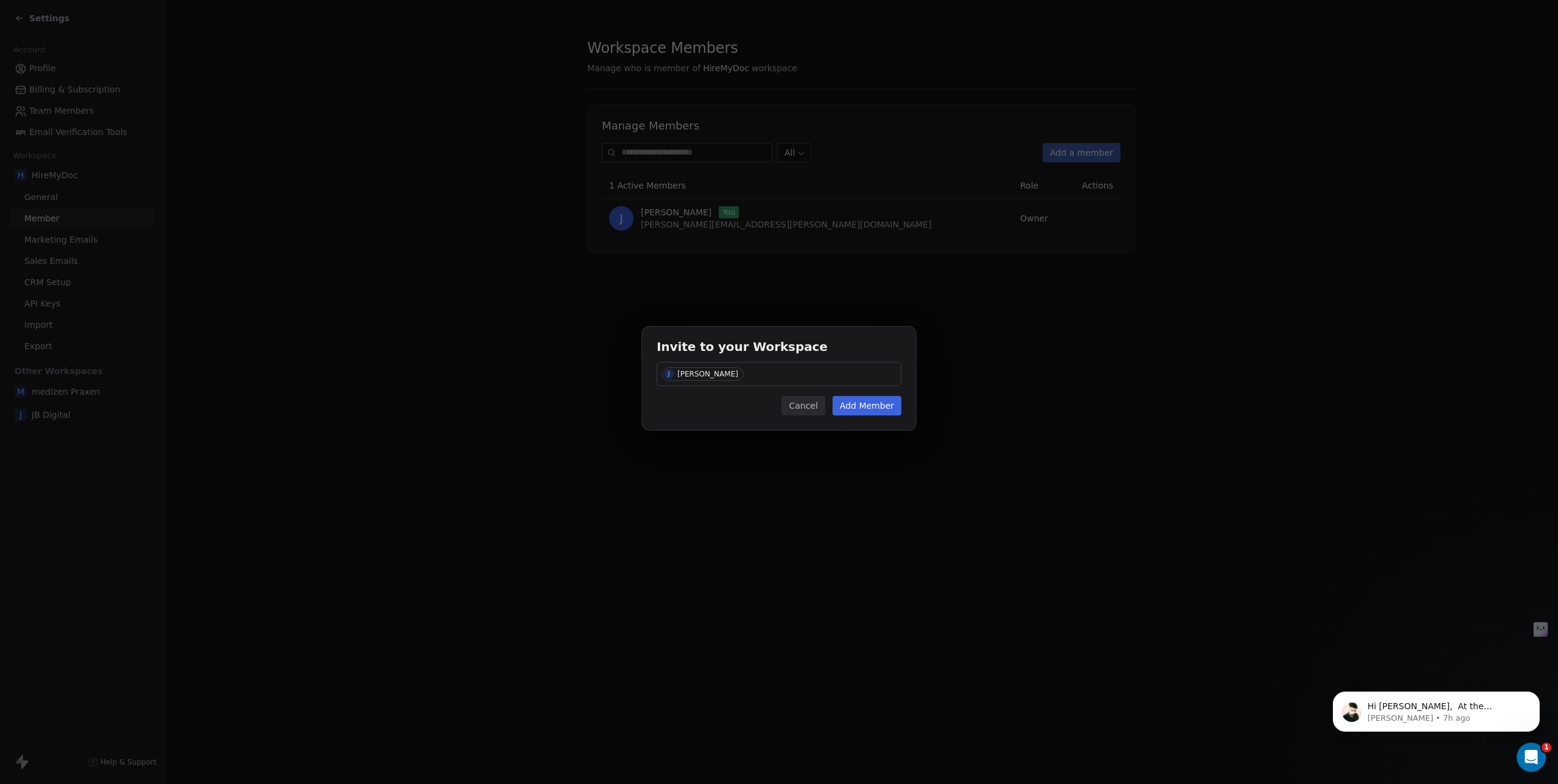
click at [874, 403] on button "Add Member" at bounding box center [867, 406] width 69 height 19
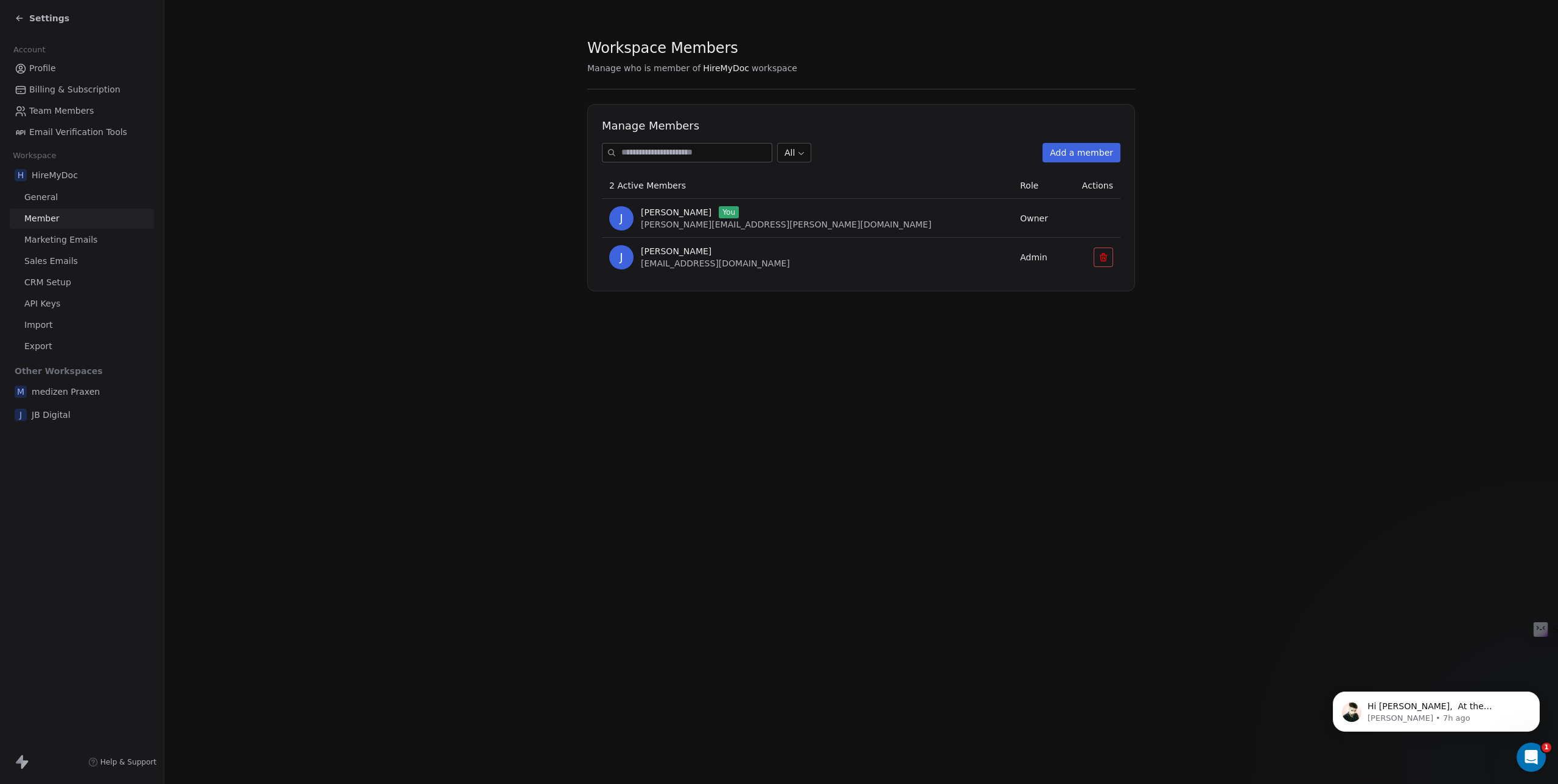
click at [27, 8] on div "Settings" at bounding box center [82, 18] width 164 height 37
click at [22, 11] on div "Settings" at bounding box center [84, 19] width 139 height 17
click at [24, 20] on icon at bounding box center [19, 19] width 10 height 10
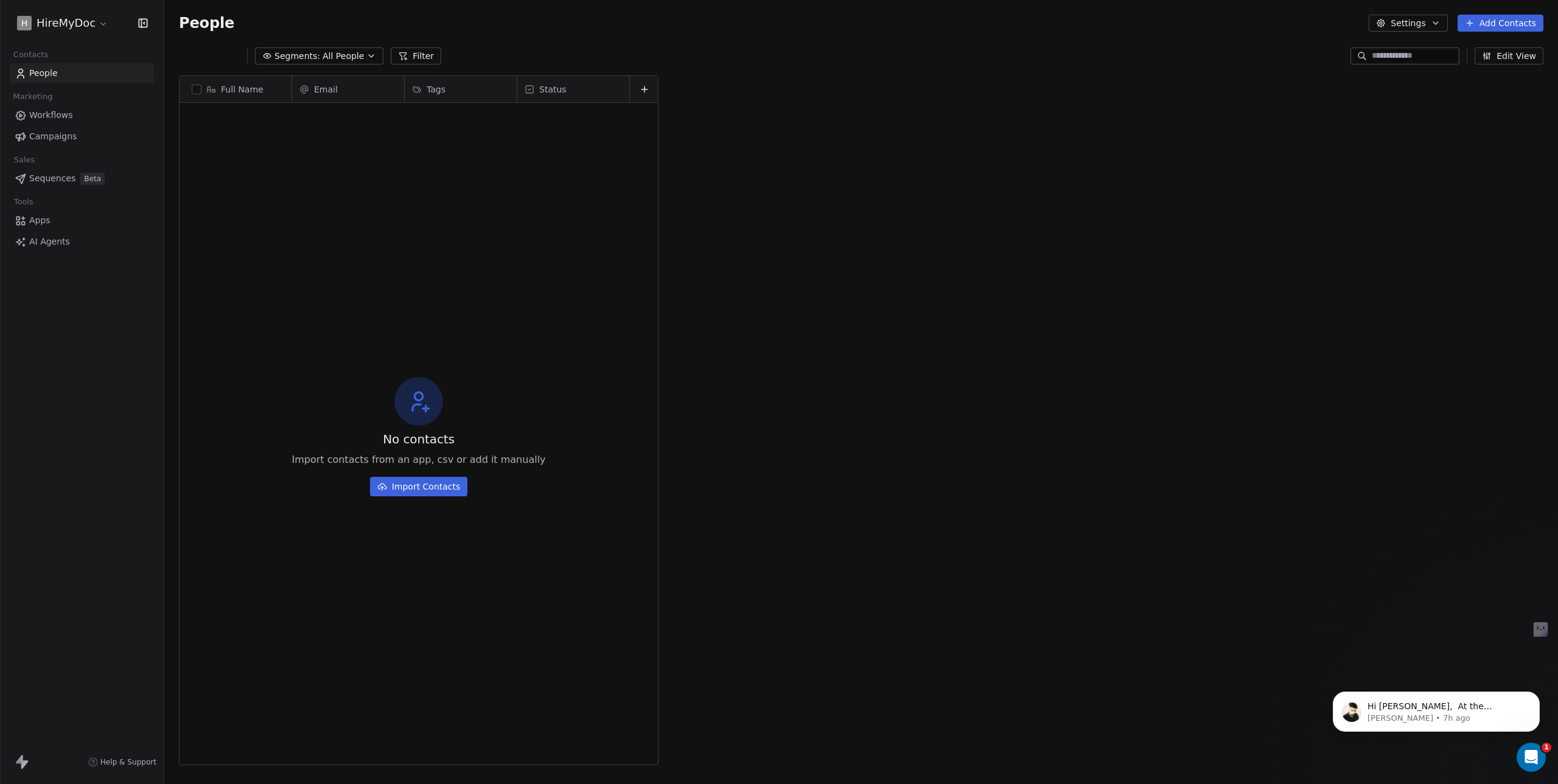
scroll to position [681, 1384]
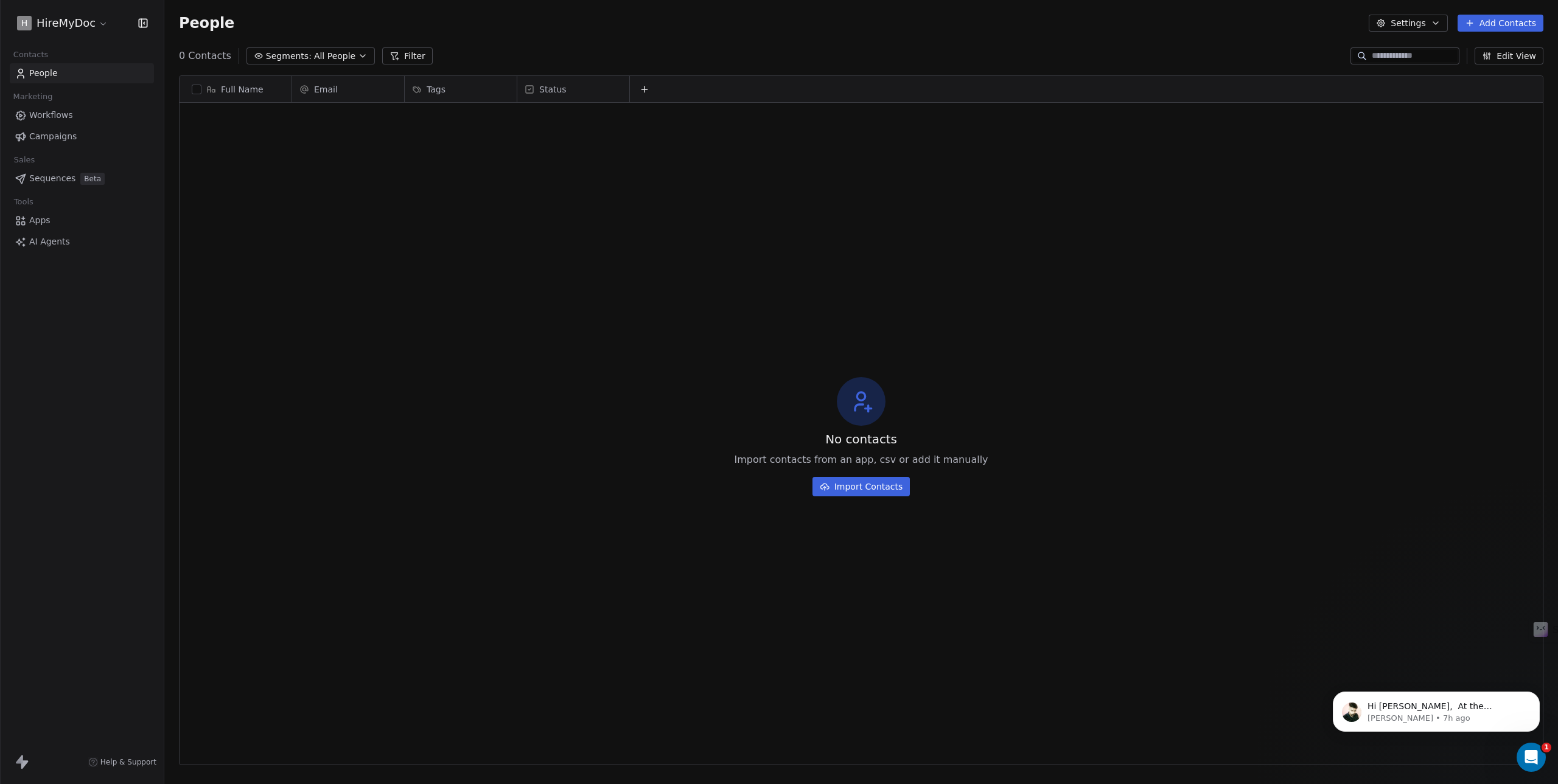
click at [82, 22] on html "H HireMyDoc Contacts People Marketing Workflows Campaigns Sales Sequences Beta …" at bounding box center [779, 392] width 1558 height 784
click at [74, 74] on link "Workspace Settings" at bounding box center [93, 70] width 149 height 19
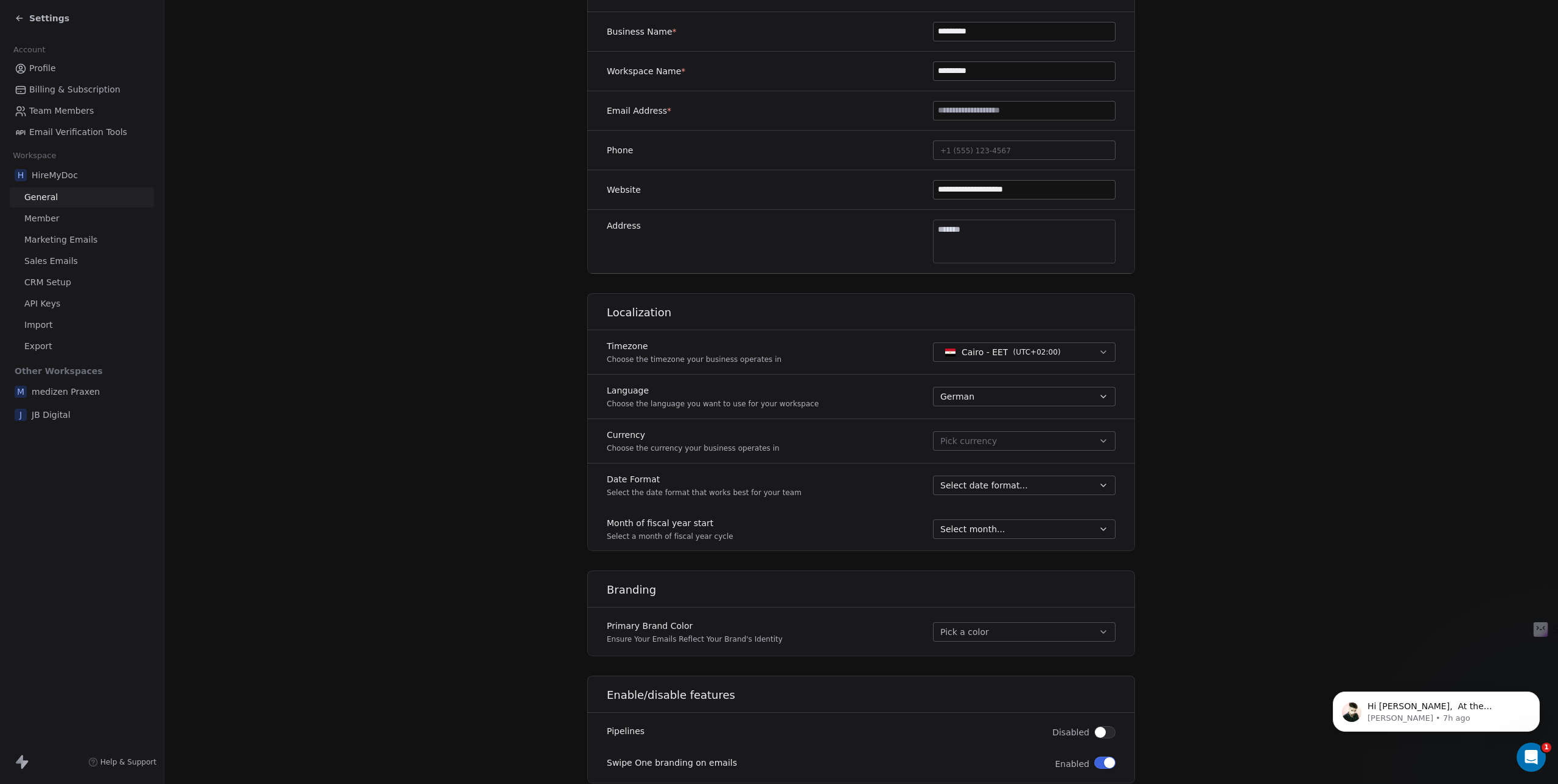
scroll to position [243, 0]
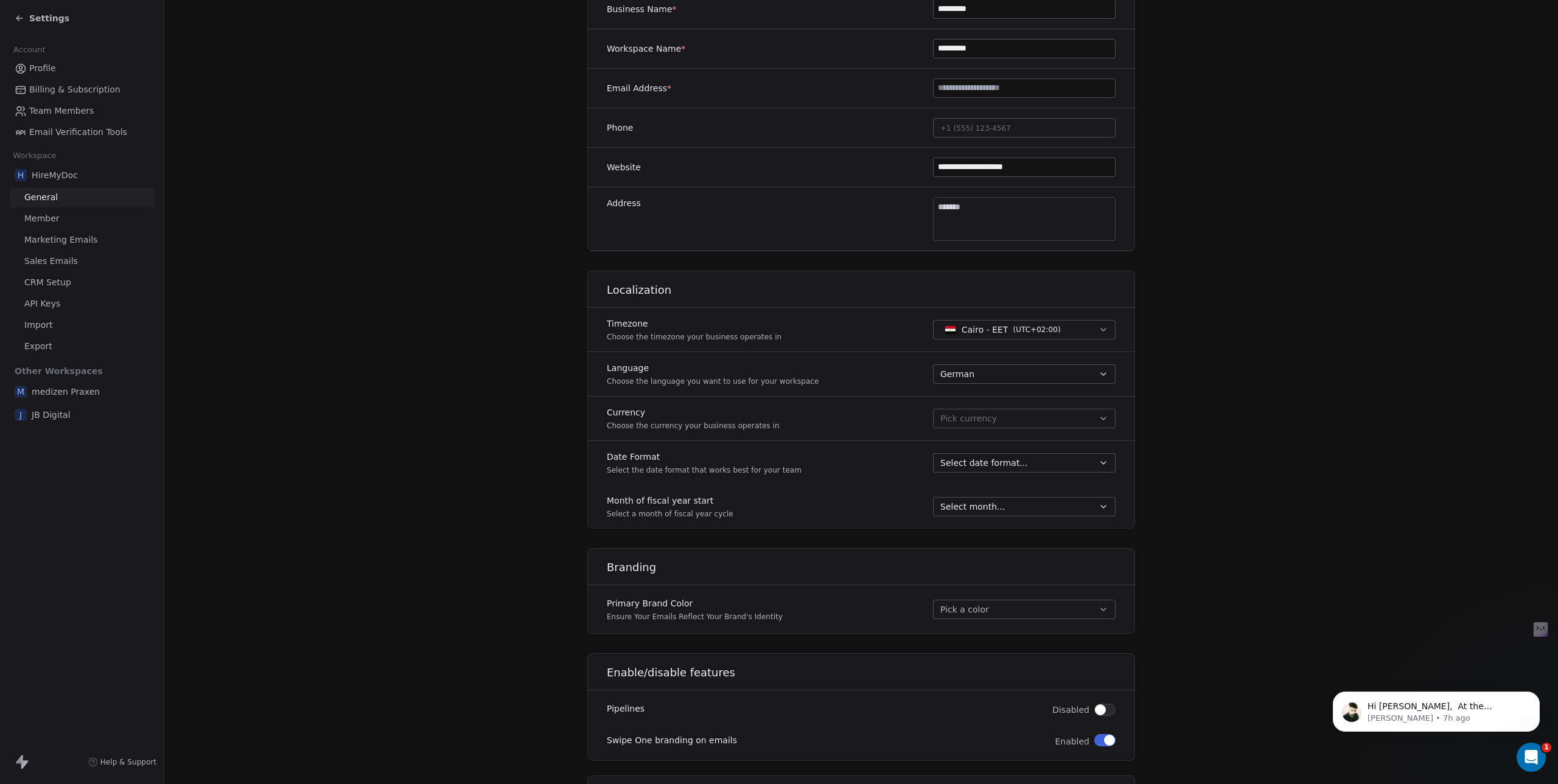
click at [978, 330] on span "Cairo - EET" at bounding box center [985, 330] width 46 height 12
type input "***"
click at [998, 429] on span "Berlin - CET" at bounding box center [987, 427] width 50 height 12
click at [978, 422] on span "Pick currency" at bounding box center [968, 419] width 57 height 13
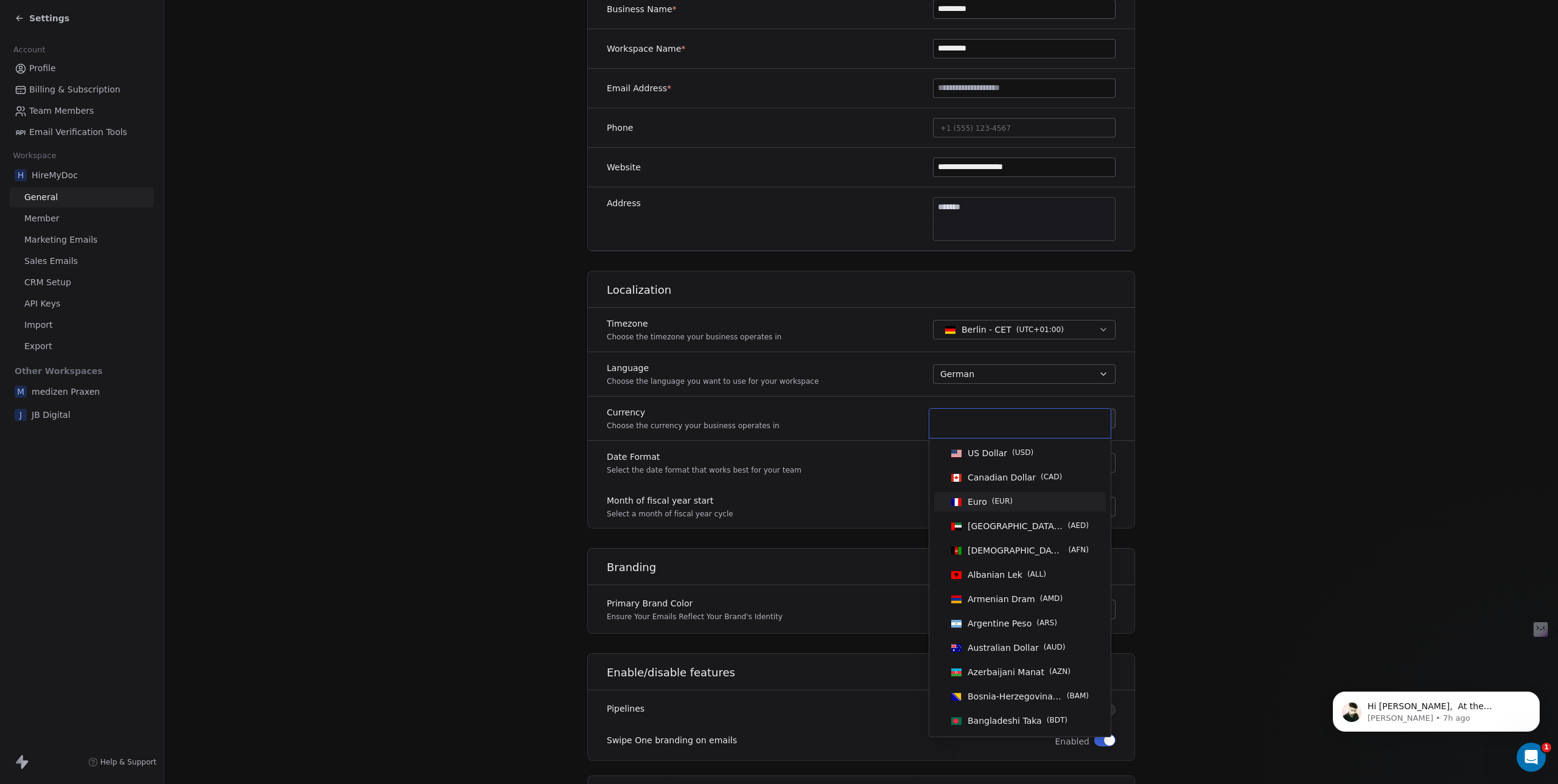
click at [988, 501] on div "Euro ( EUR )" at bounding box center [990, 501] width 45 height 12
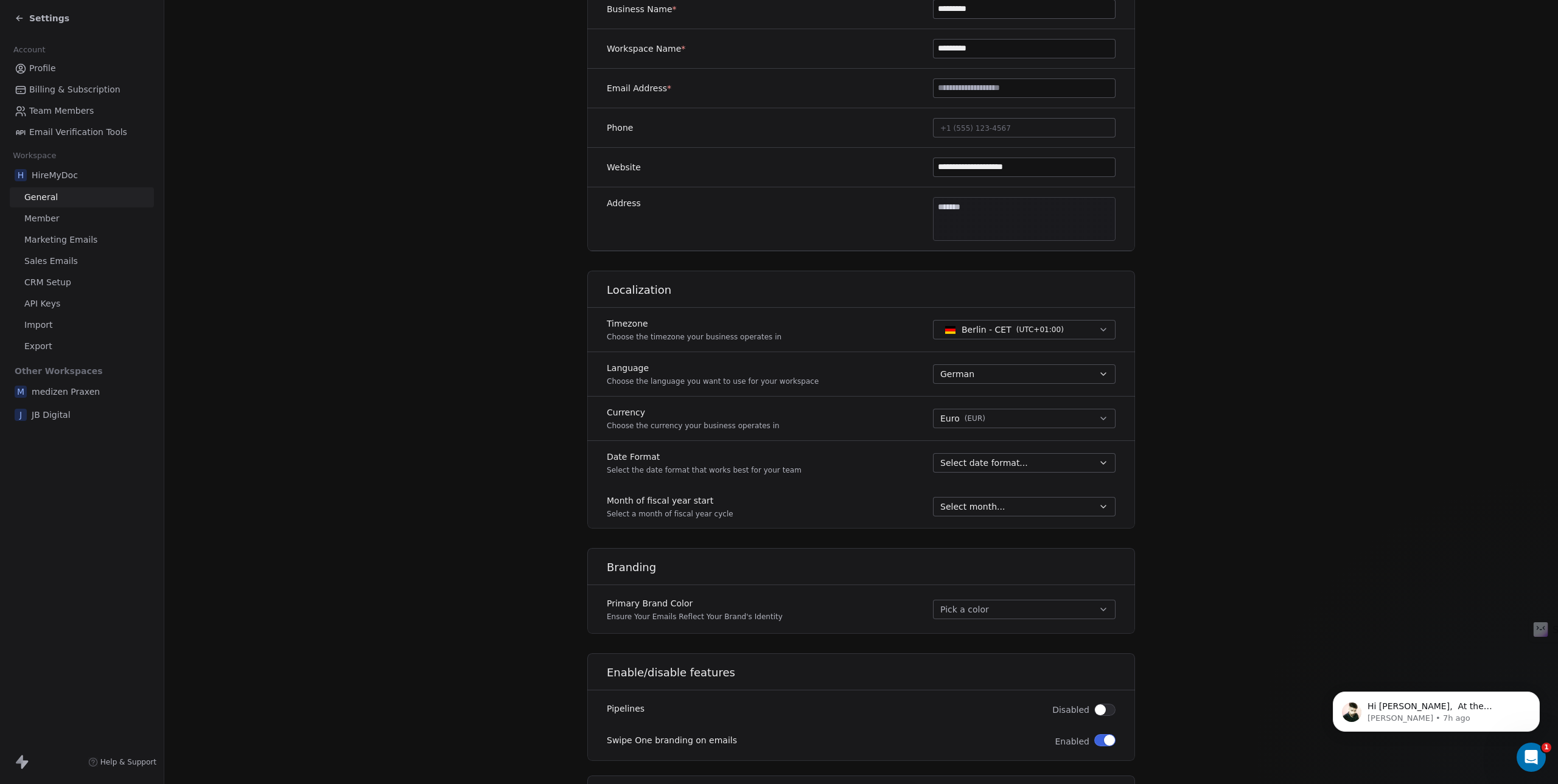
click at [975, 459] on span "Select date format..." at bounding box center [984, 462] width 88 height 12
click at [1001, 524] on span "DD-MMM-YYYY" at bounding box center [972, 527] width 61 height 10
click at [986, 508] on span "Select month..." at bounding box center [973, 506] width 65 height 12
click at [975, 526] on span "Januar" at bounding box center [1020, 531] width 157 height 12
click at [973, 610] on button "Pick a color" at bounding box center [1024, 609] width 182 height 19
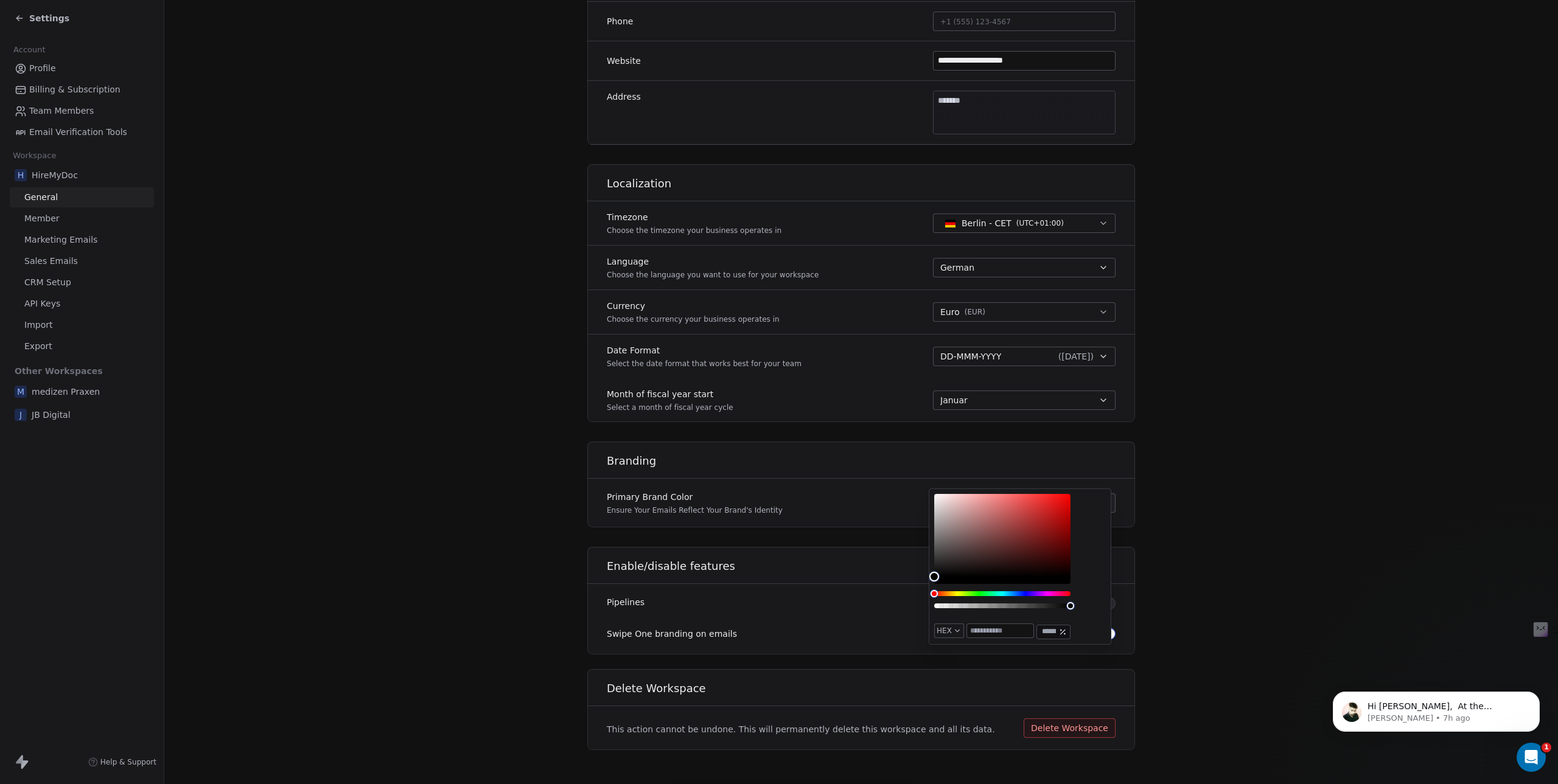
scroll to position [355, 0]
click at [807, 467] on div "Branding" at bounding box center [861, 452] width 562 height 45
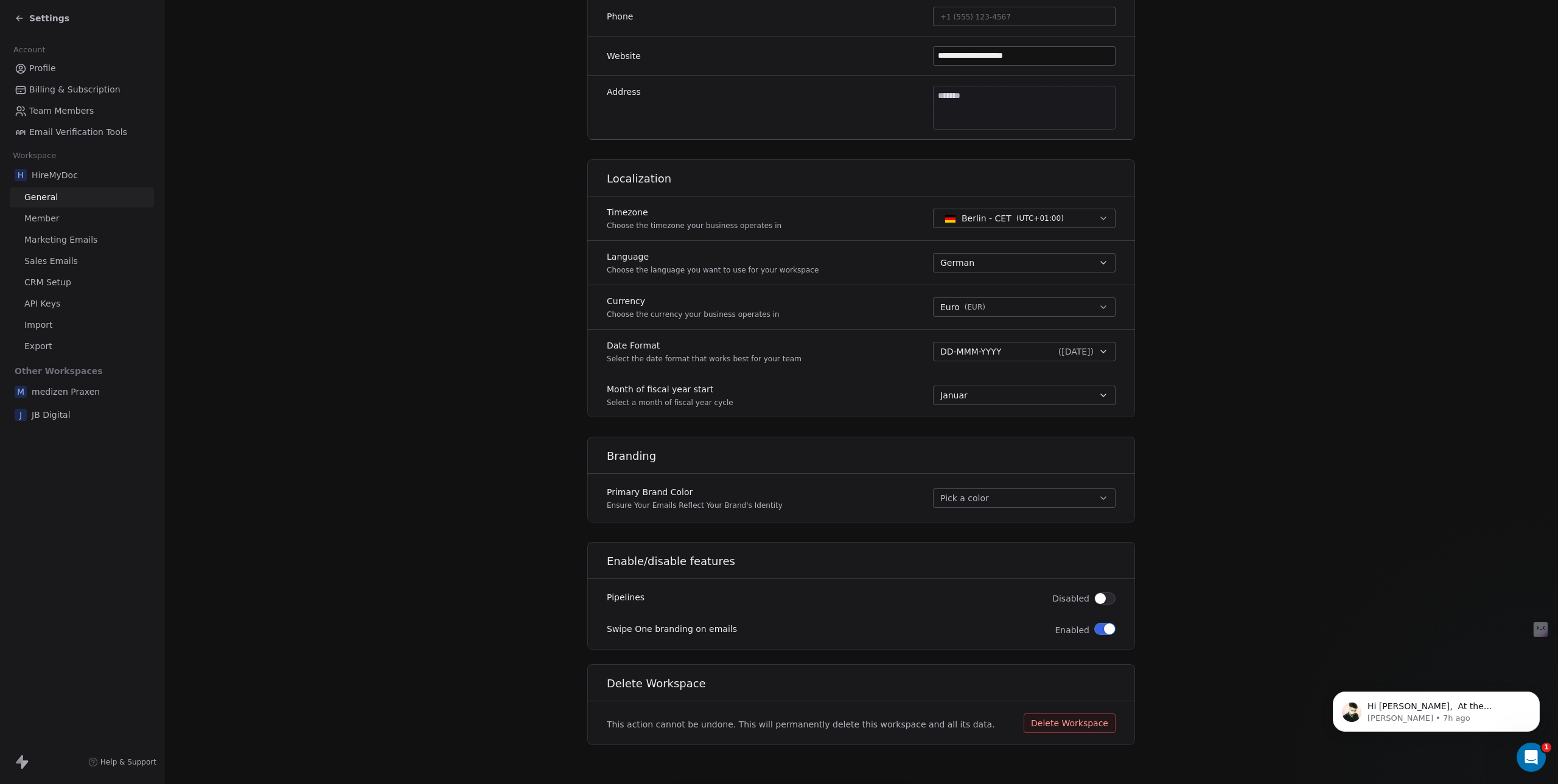
click at [1100, 594] on span "button" at bounding box center [1100, 598] width 11 height 11
click at [1107, 621] on div "Swipe One branding on emails Enabled" at bounding box center [861, 630] width 547 height 24
click at [1105, 631] on span "button" at bounding box center [1109, 628] width 11 height 11
click at [52, 220] on span "Member" at bounding box center [42, 219] width 35 height 13
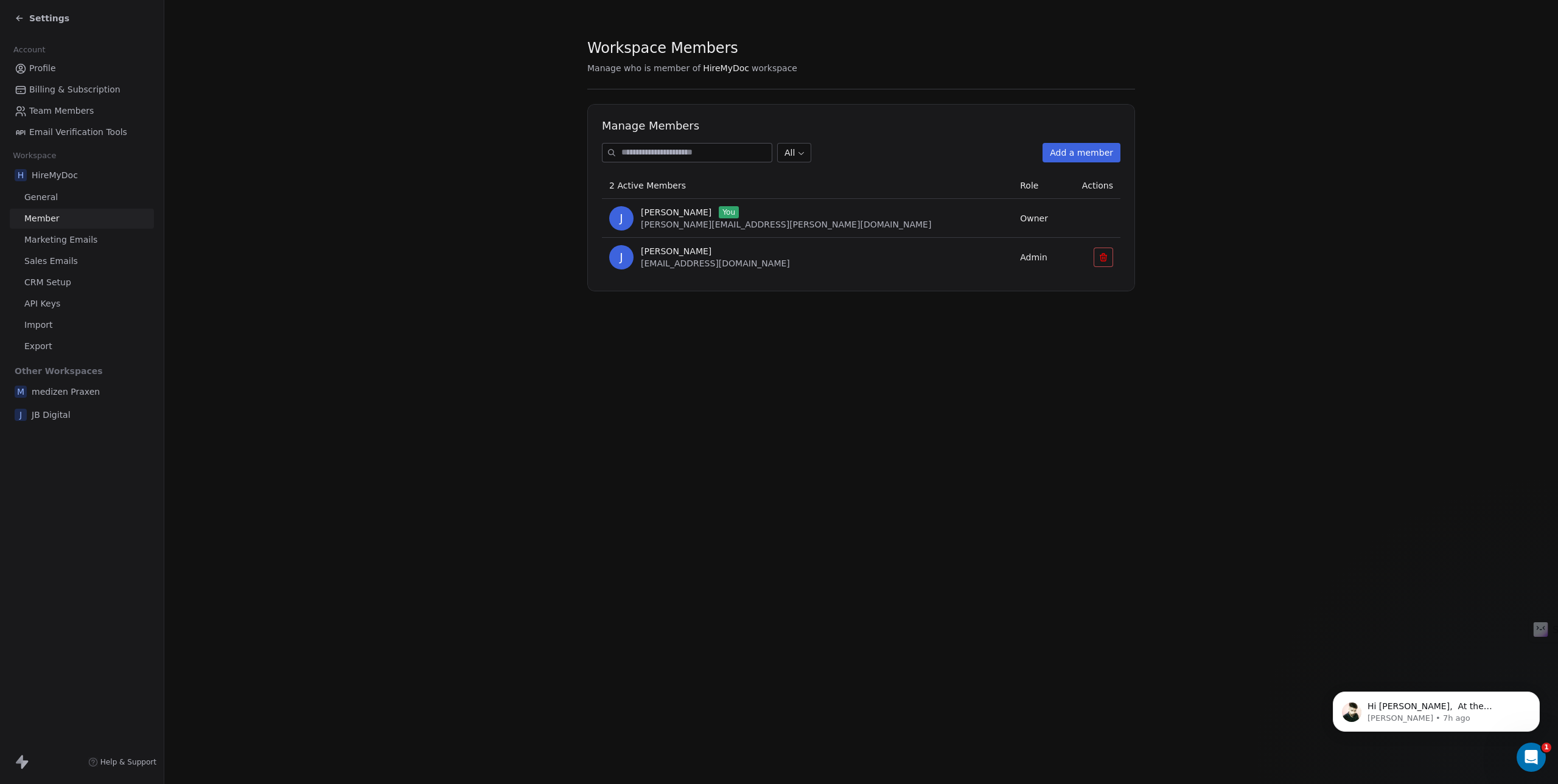
click at [42, 246] on link "Marketing Emails" at bounding box center [82, 240] width 144 height 20
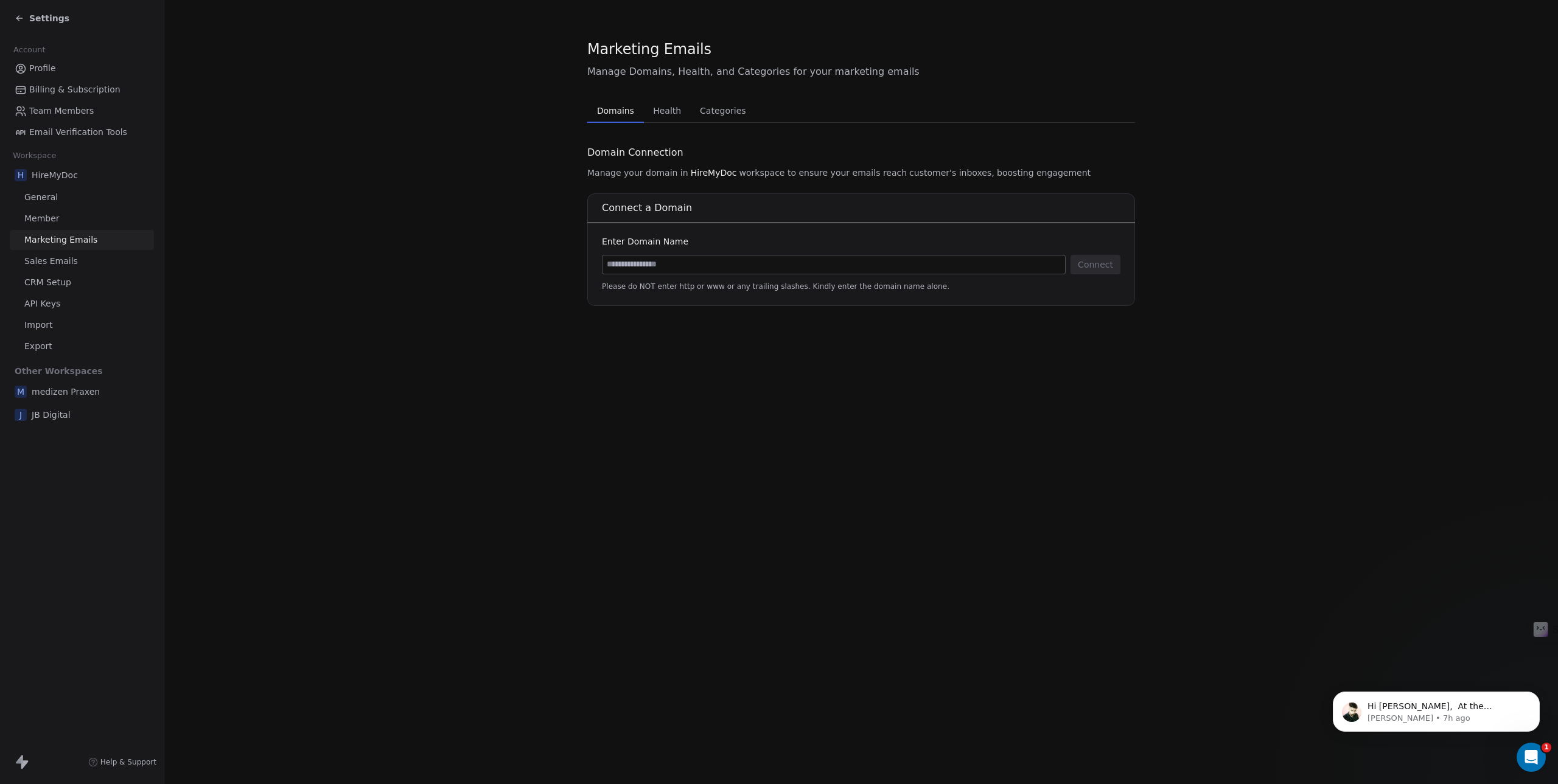
click at [48, 262] on span "Sales Emails" at bounding box center [51, 261] width 54 height 13
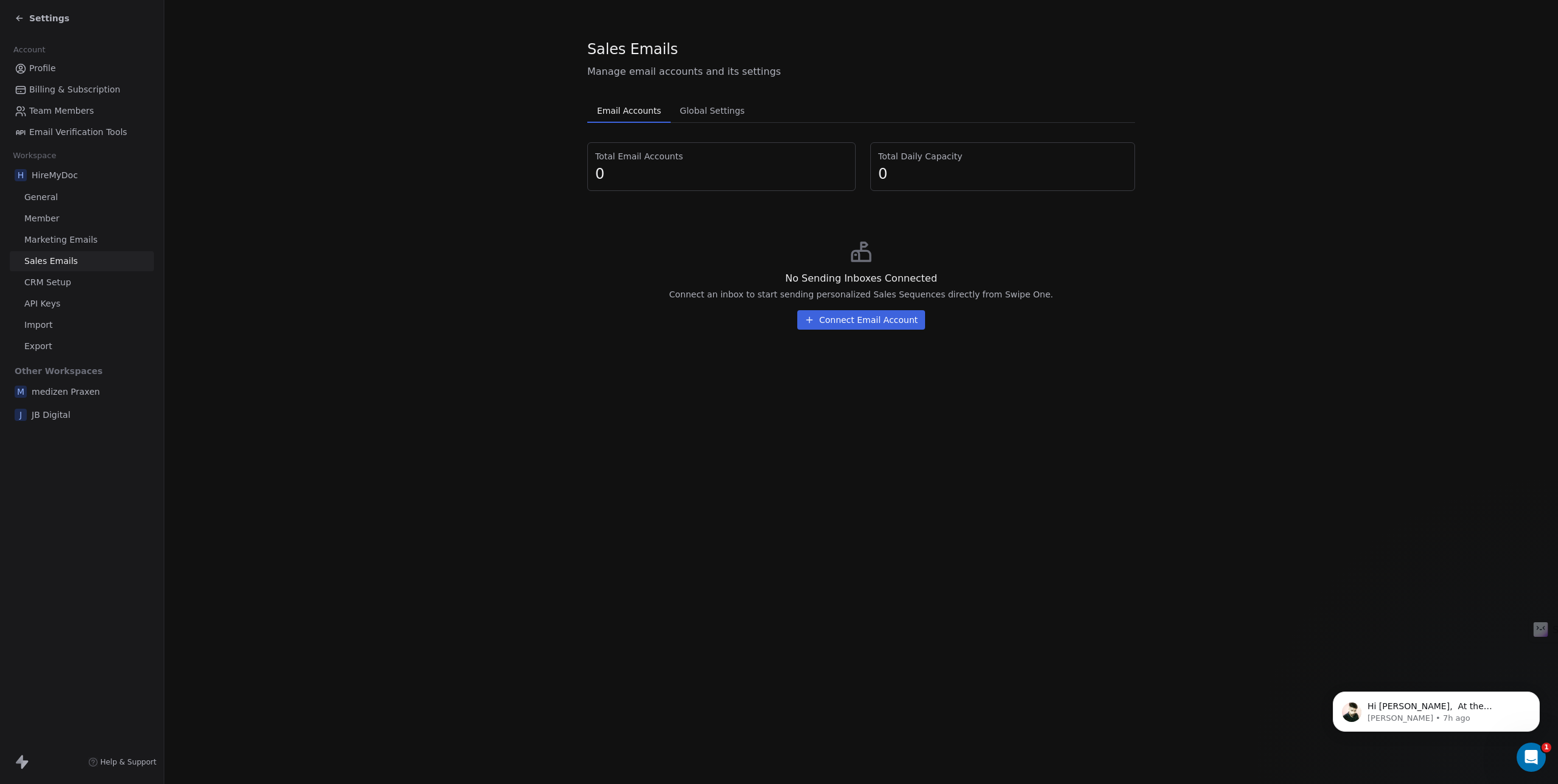
click at [50, 293] on div "H HireMyDoc General Member Marketing Emails Sales Emails CRM Setup API Keys Imp…" at bounding box center [82, 261] width 144 height 192
click at [50, 281] on span "CRM Setup" at bounding box center [47, 283] width 47 height 13
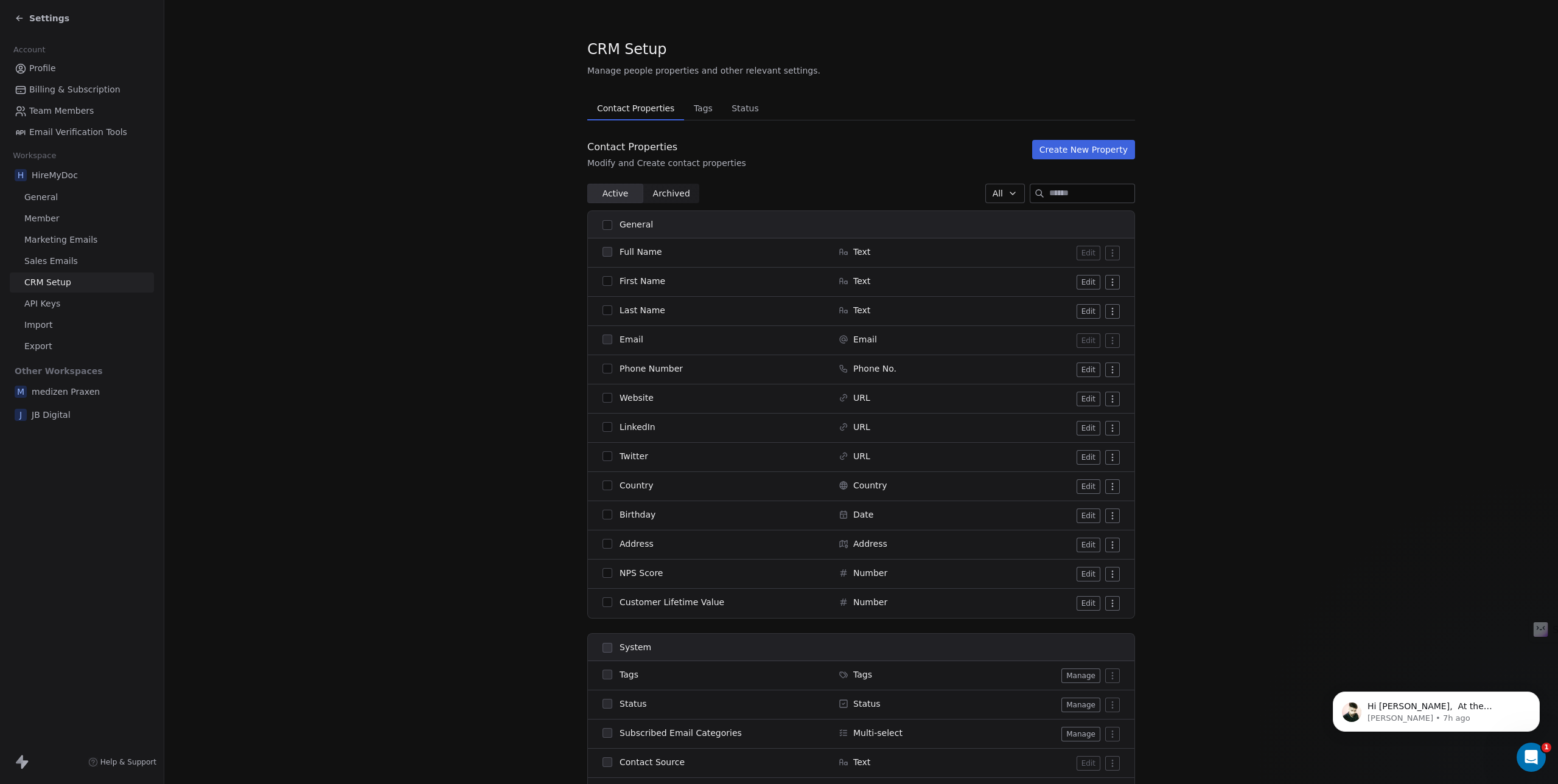
click at [50, 301] on span "API Keys" at bounding box center [42, 304] width 36 height 13
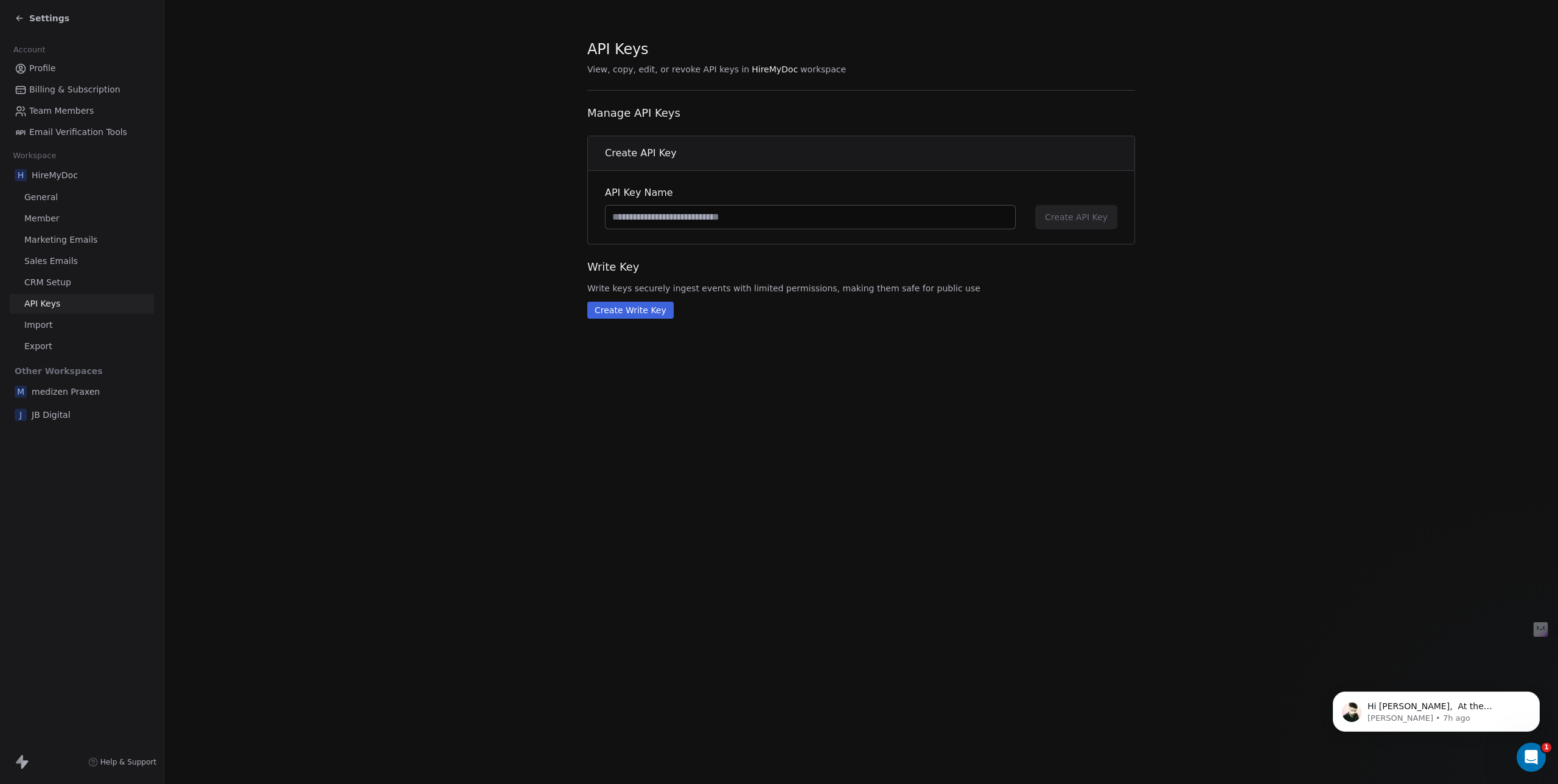
click at [42, 321] on span "Import" at bounding box center [38, 325] width 28 height 13
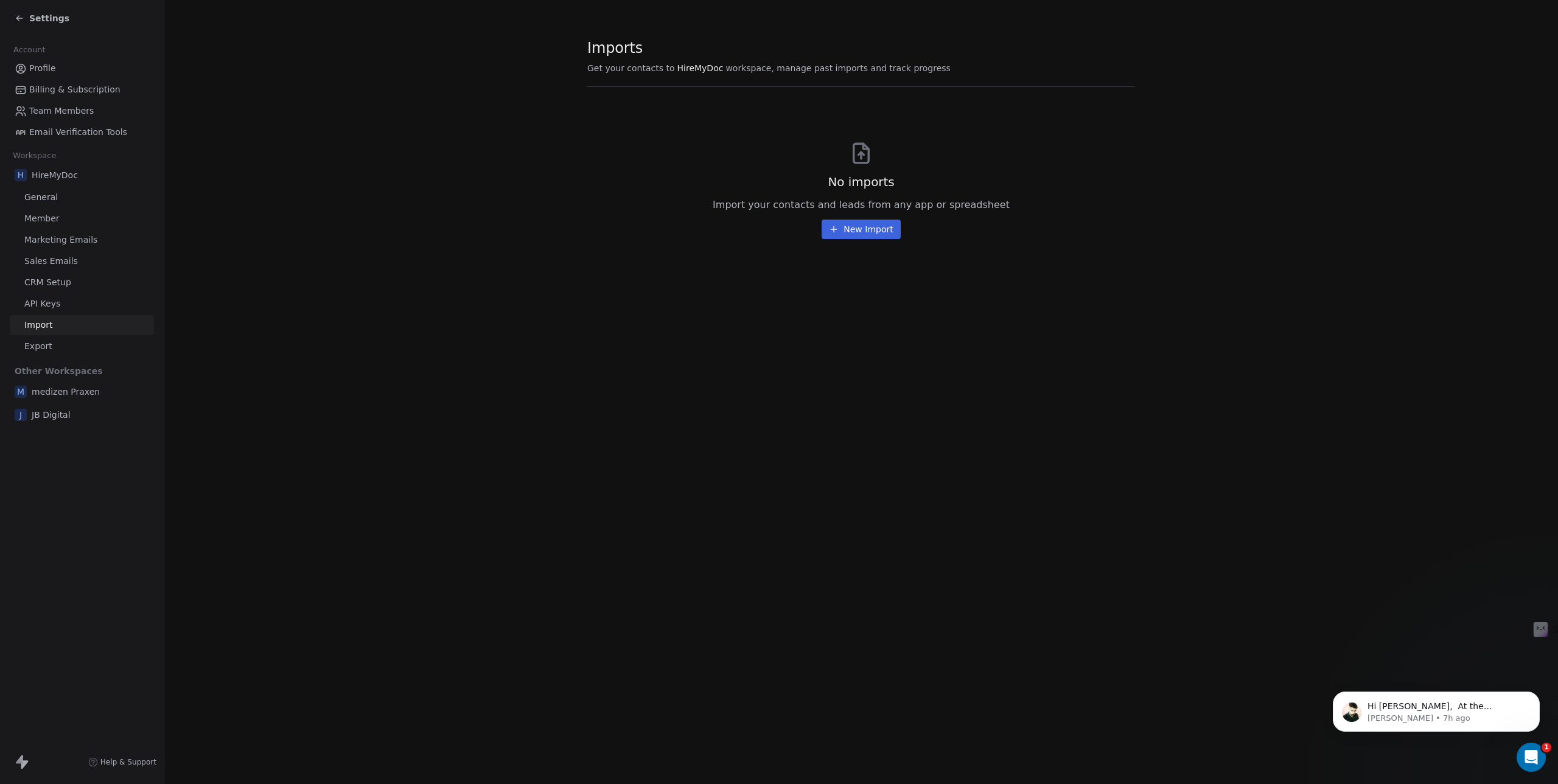
click at [44, 340] on span "Export" at bounding box center [38, 347] width 28 height 13
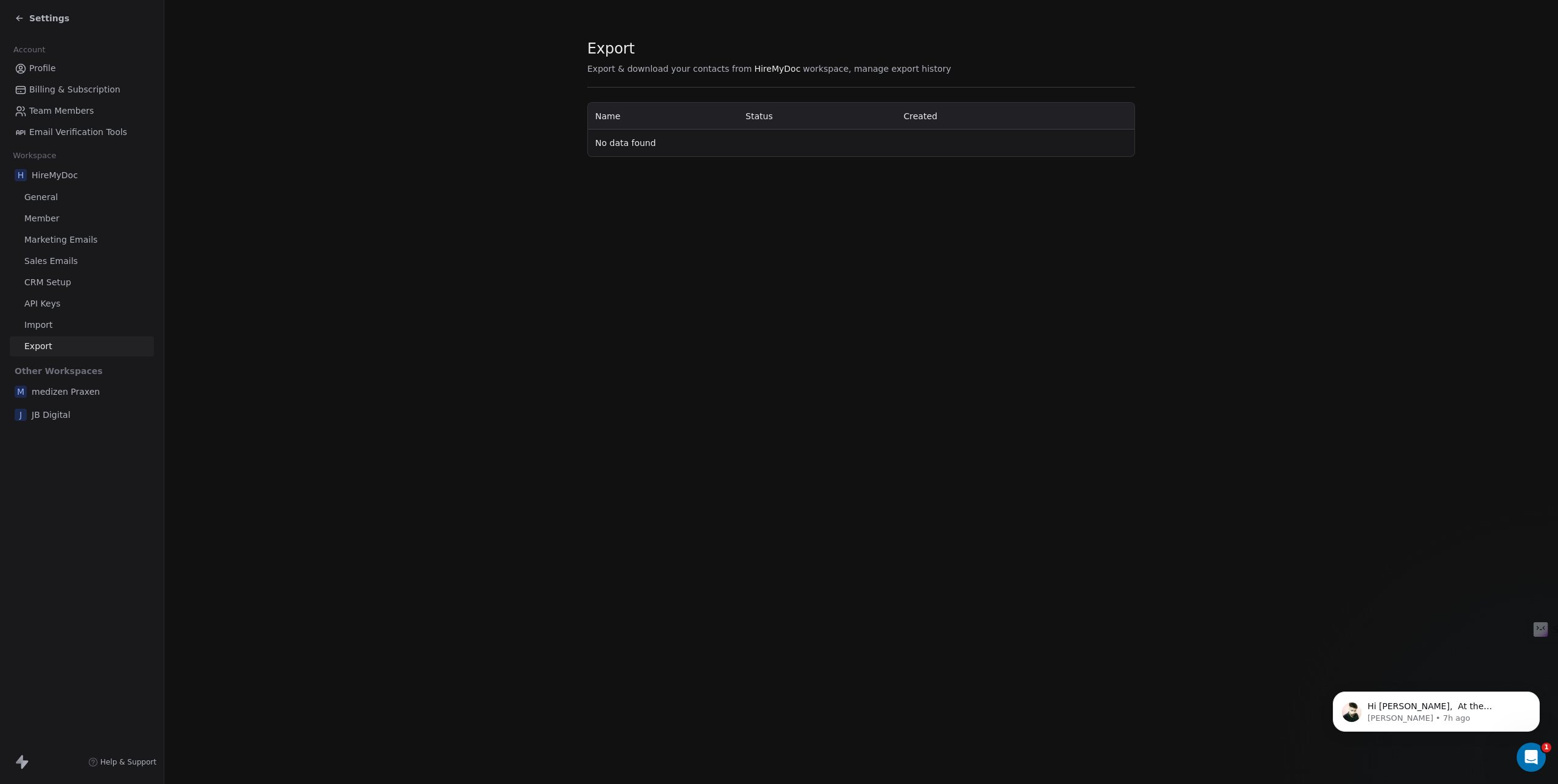
click at [18, 13] on div "Settings" at bounding box center [42, 18] width 55 height 12
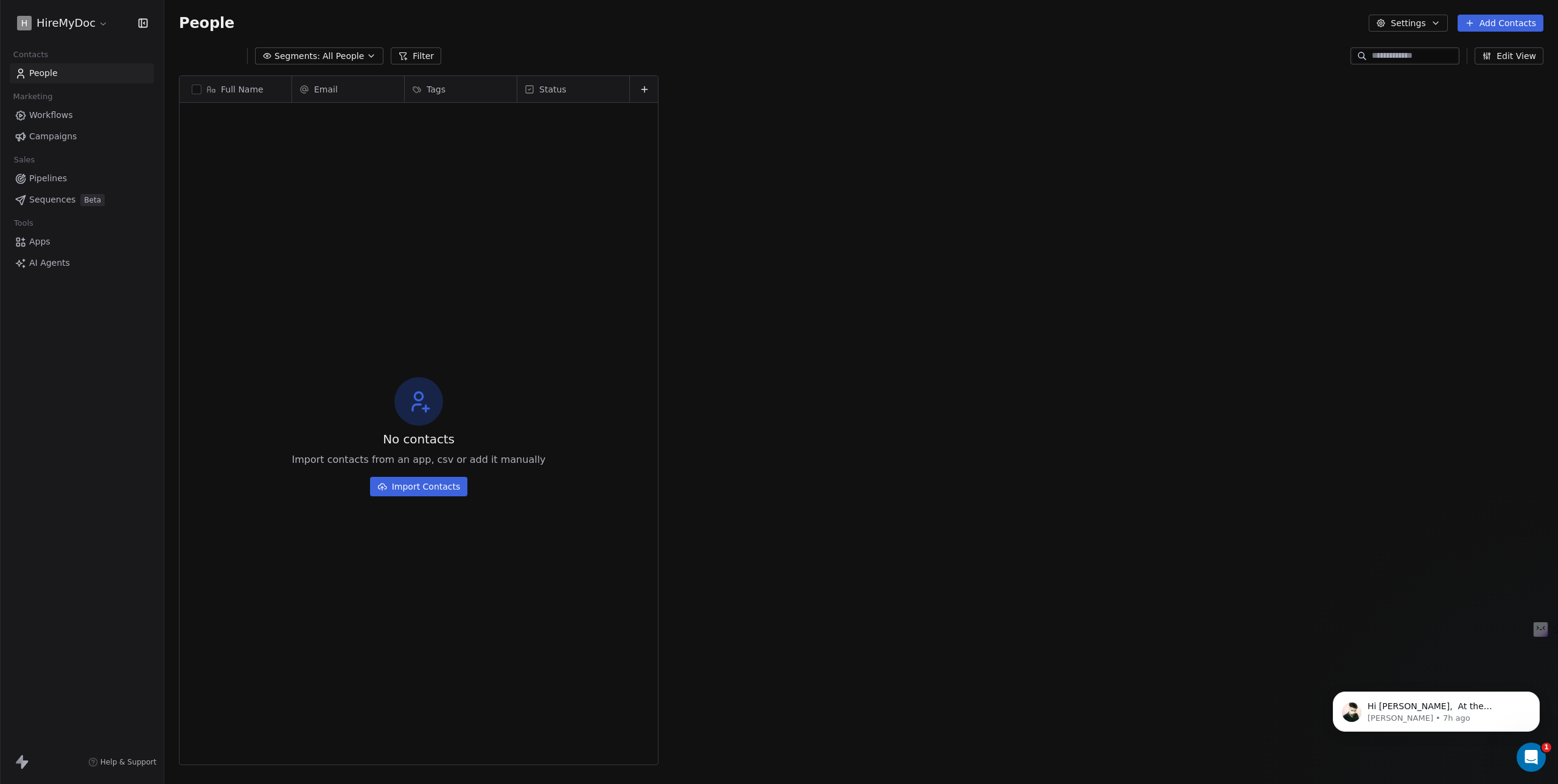
scroll to position [681, 1384]
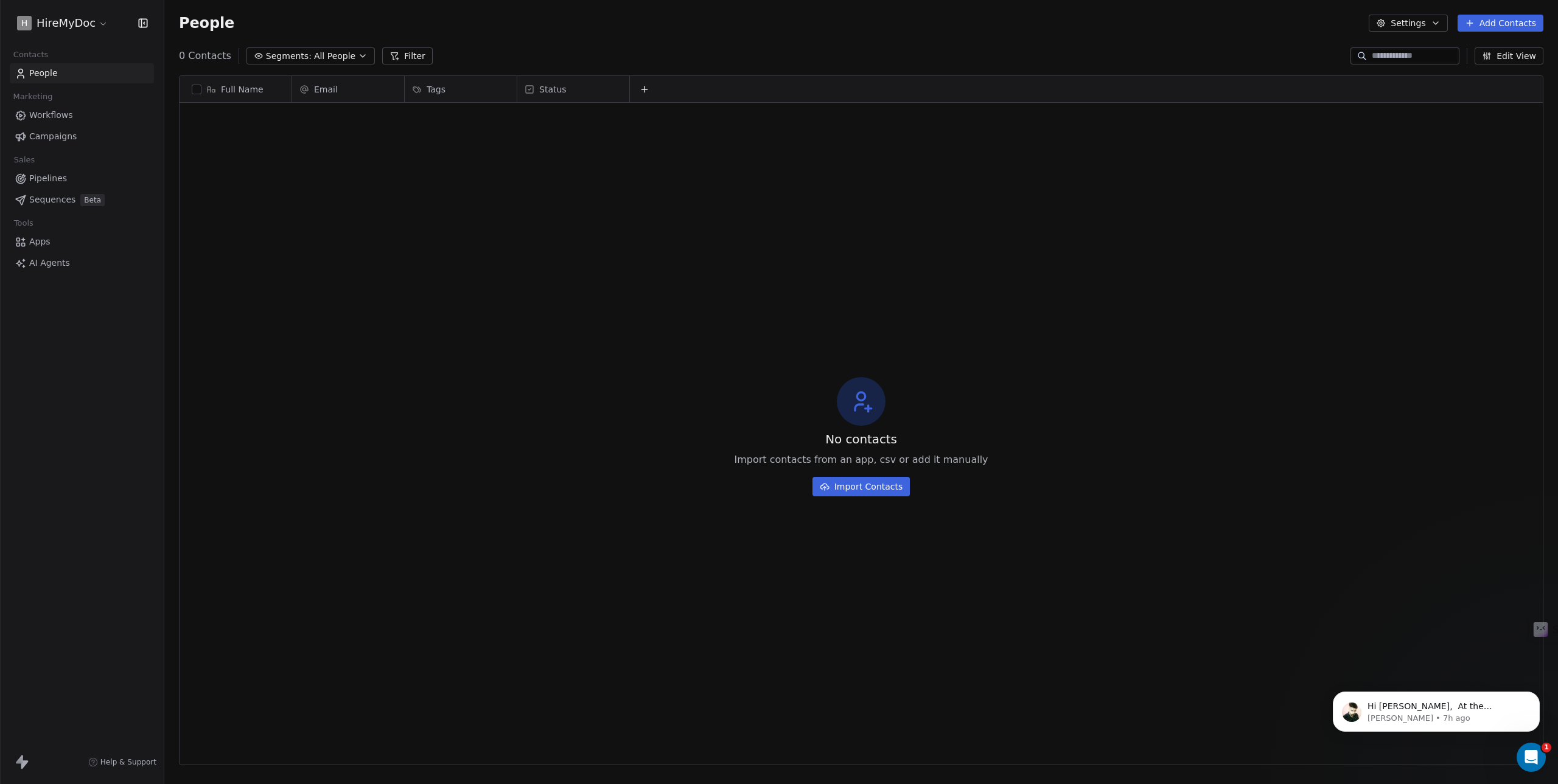
click at [54, 120] on span "Workflows" at bounding box center [51, 116] width 44 height 13
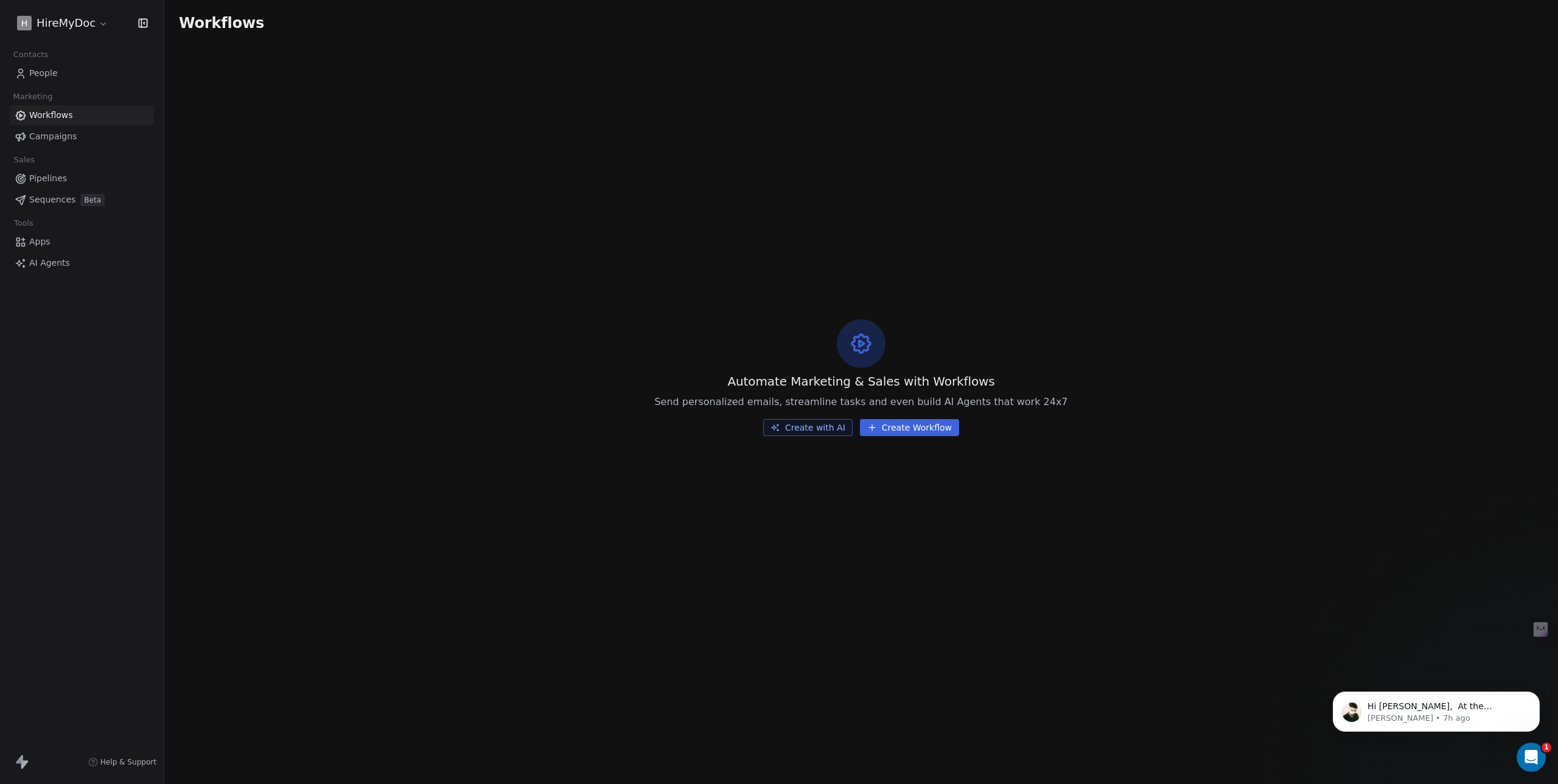
click at [45, 134] on span "Campaigns" at bounding box center [53, 136] width 47 height 13
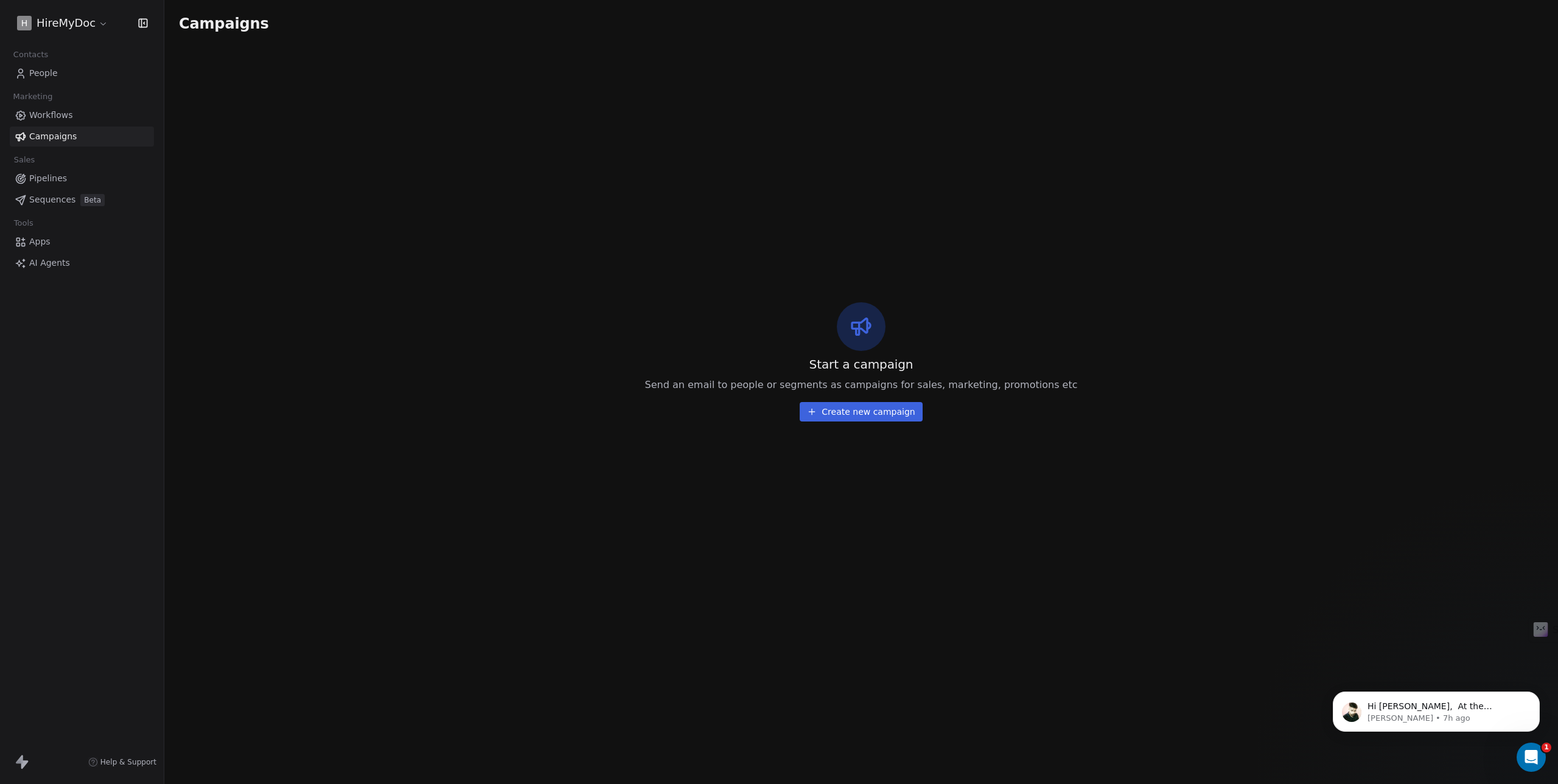
click at [47, 265] on span "AI Agents" at bounding box center [50, 263] width 41 height 13
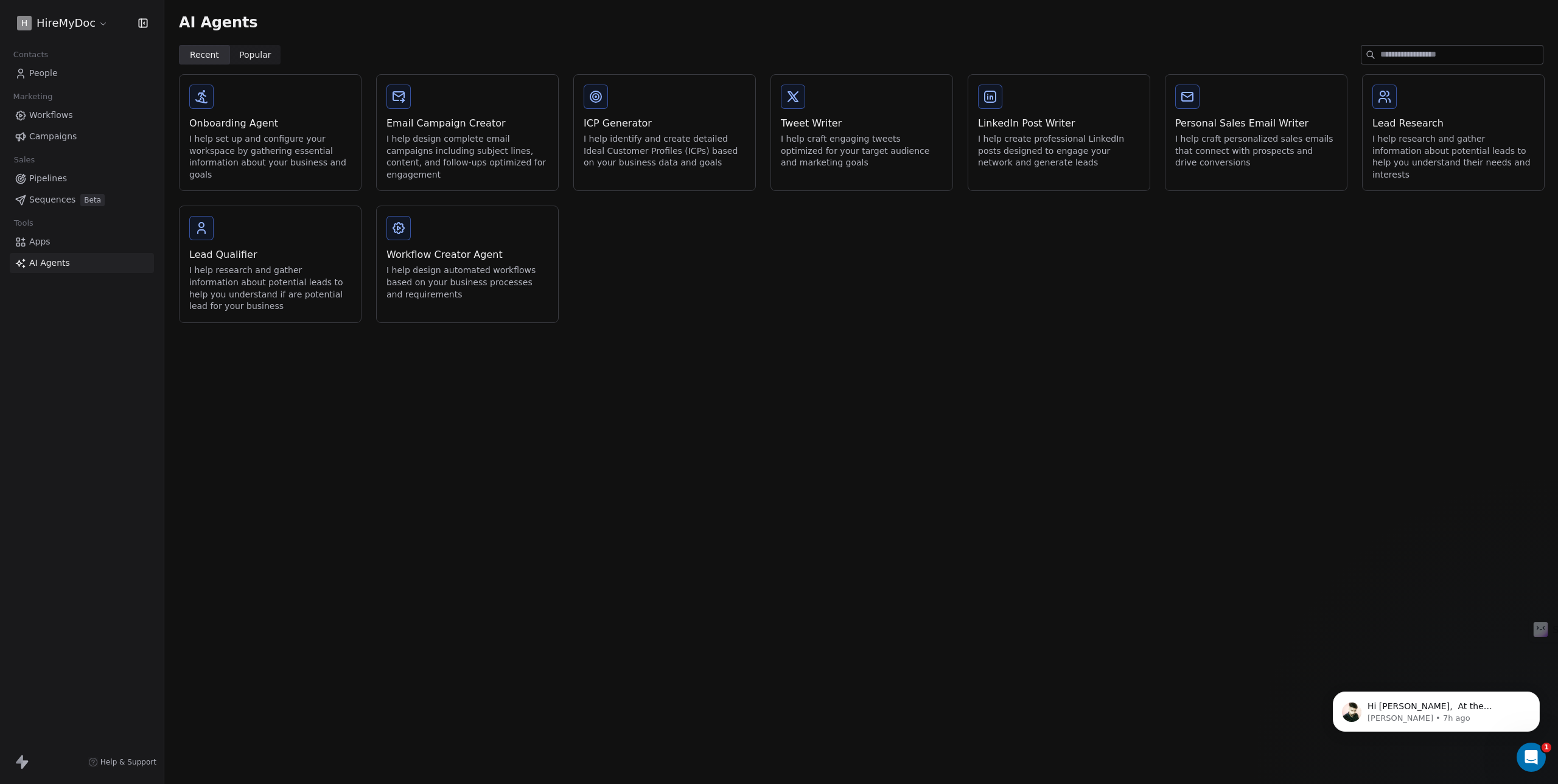
click at [45, 82] on link "People" at bounding box center [82, 73] width 144 height 20
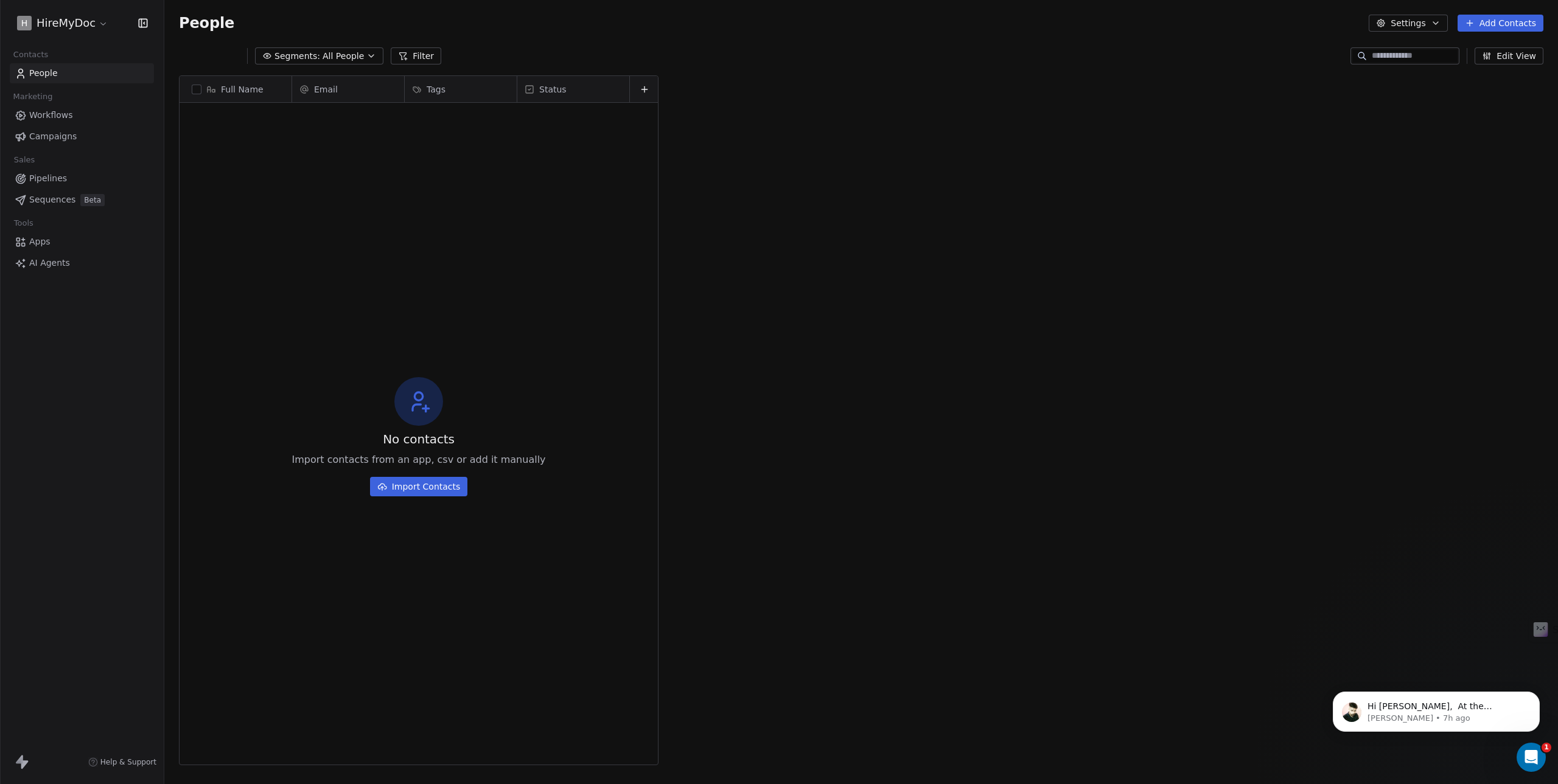
scroll to position [681, 1384]
